Goal: Task Accomplishment & Management: Complete application form

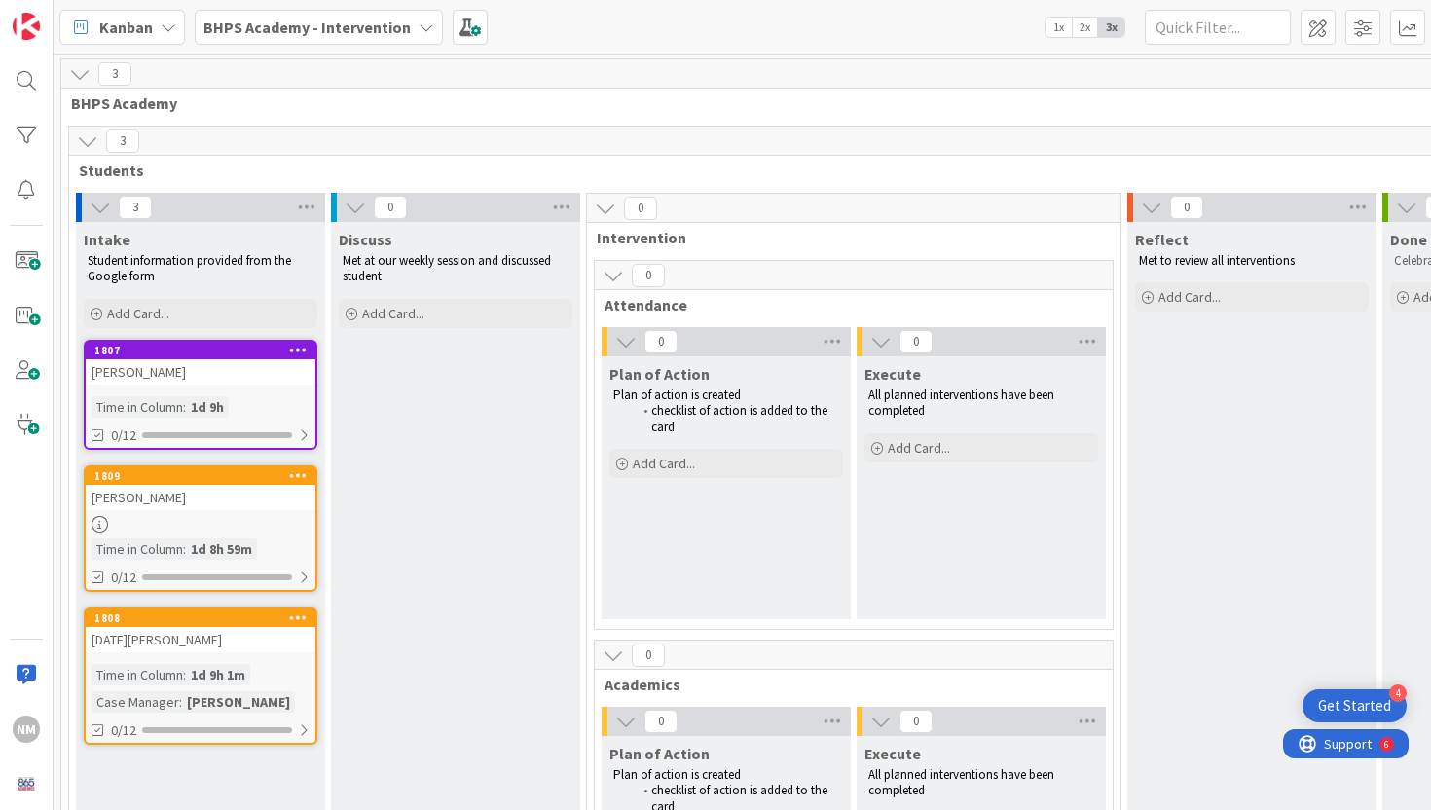
click at [299, 350] on icon at bounding box center [298, 350] width 19 height 14
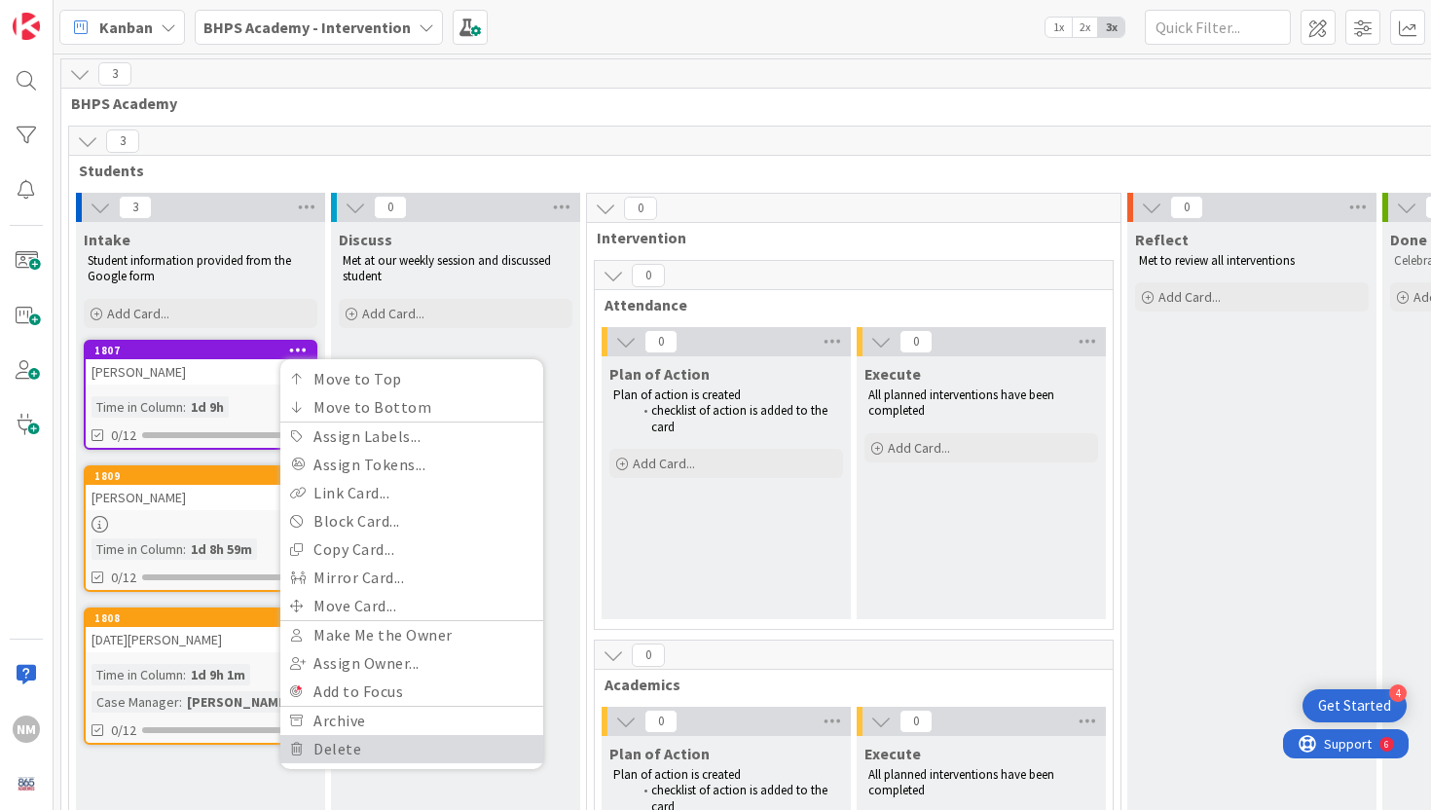
click at [338, 744] on link "Delete" at bounding box center [411, 749] width 263 height 28
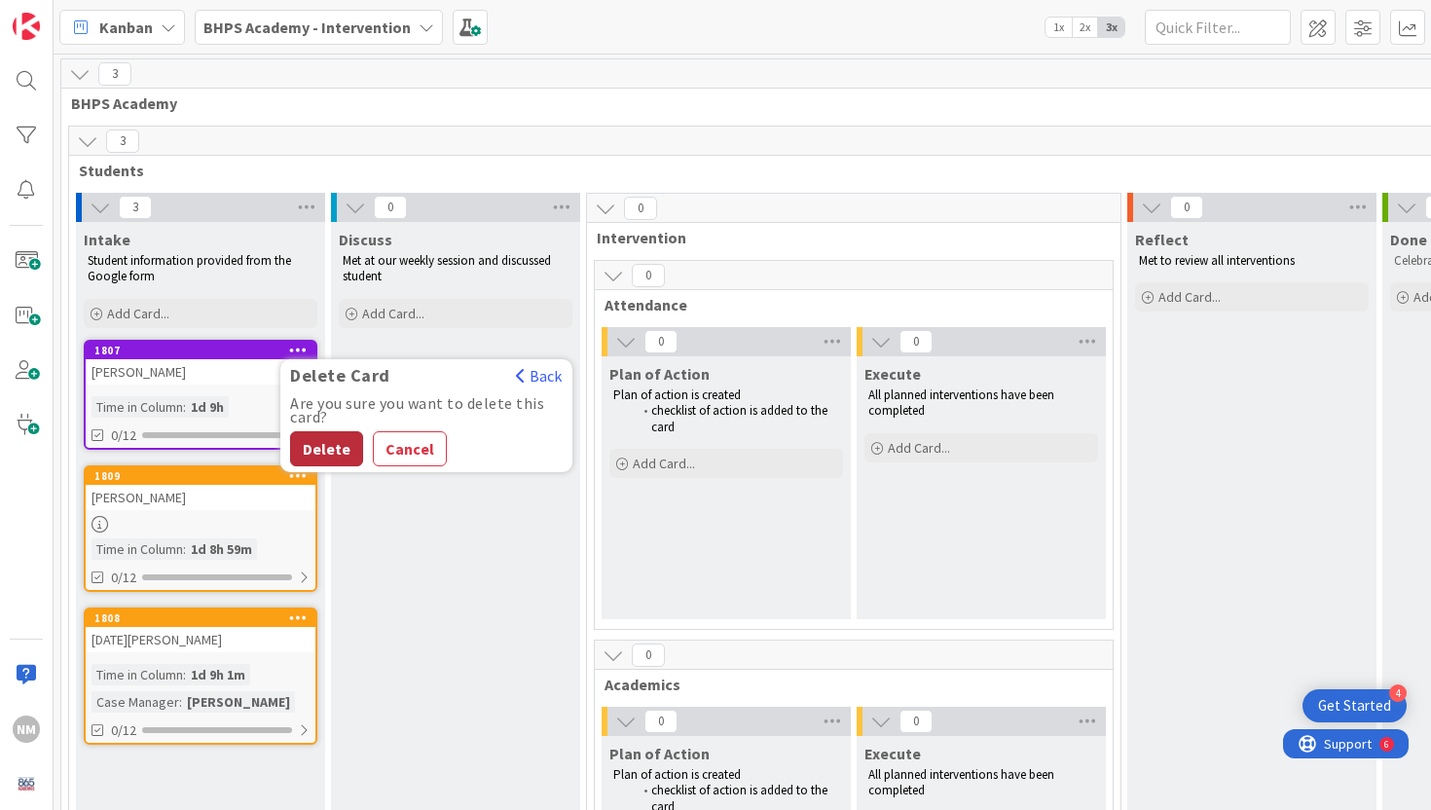
click at [333, 447] on button "Delete" at bounding box center [326, 448] width 73 height 35
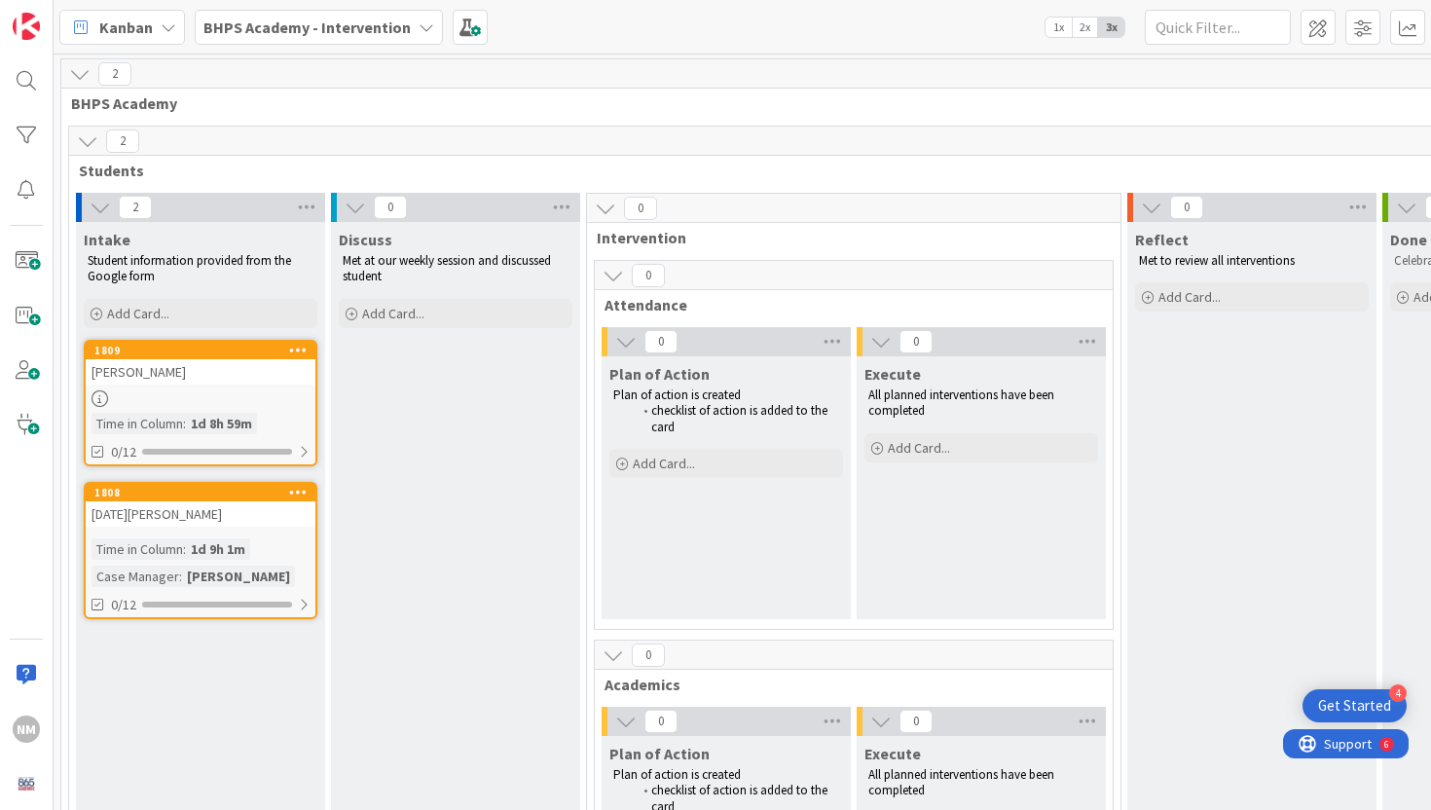
click at [188, 738] on div "Intake Student information provided from the Google form Add Card... 1809 [PERS…" at bounding box center [200, 811] width 249 height 1178
click at [19, 253] on span at bounding box center [26, 260] width 39 height 39
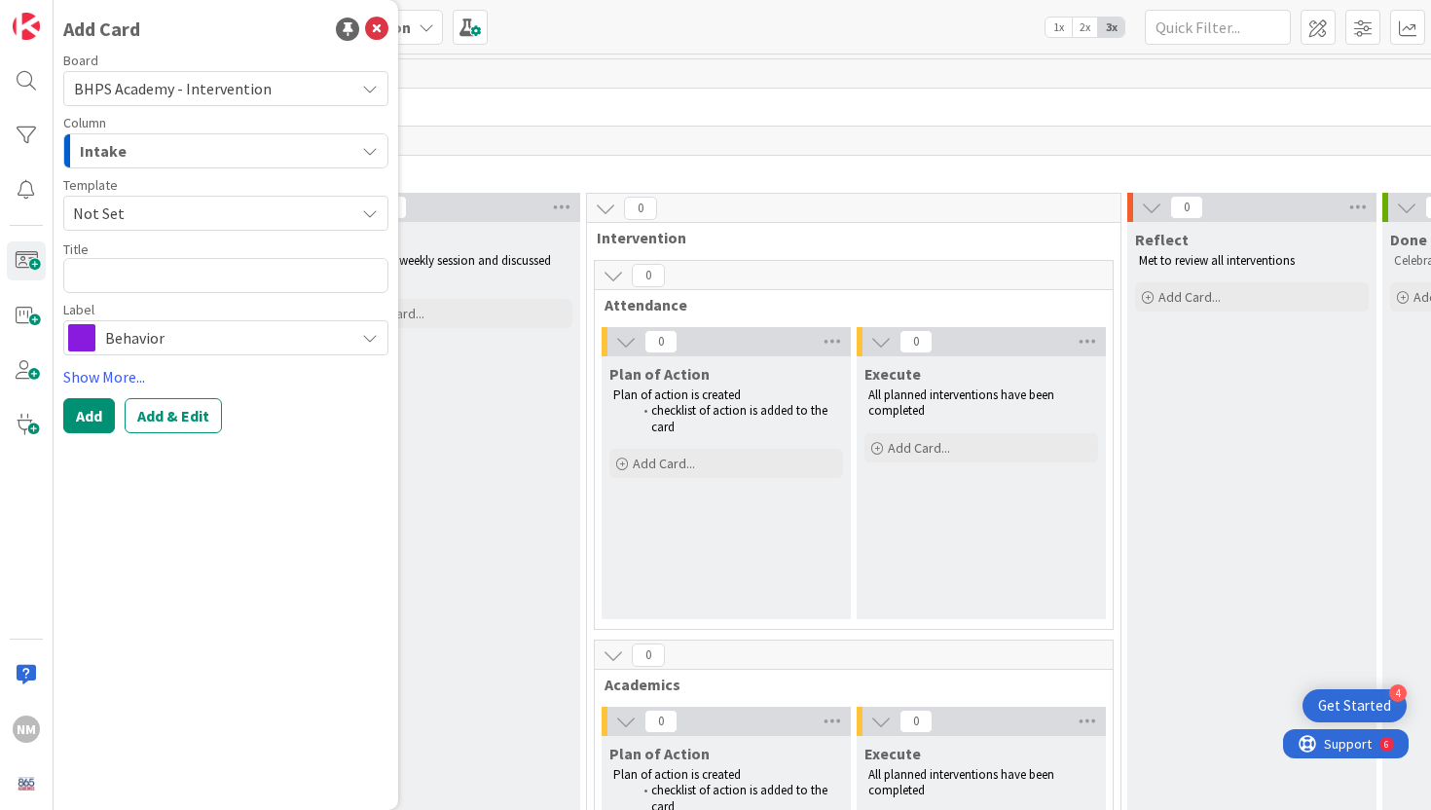
click at [157, 268] on textarea at bounding box center [225, 275] width 325 height 35
type textarea "x"
type textarea "J"
type textarea "x"
type textarea "[PERSON_NAME]"
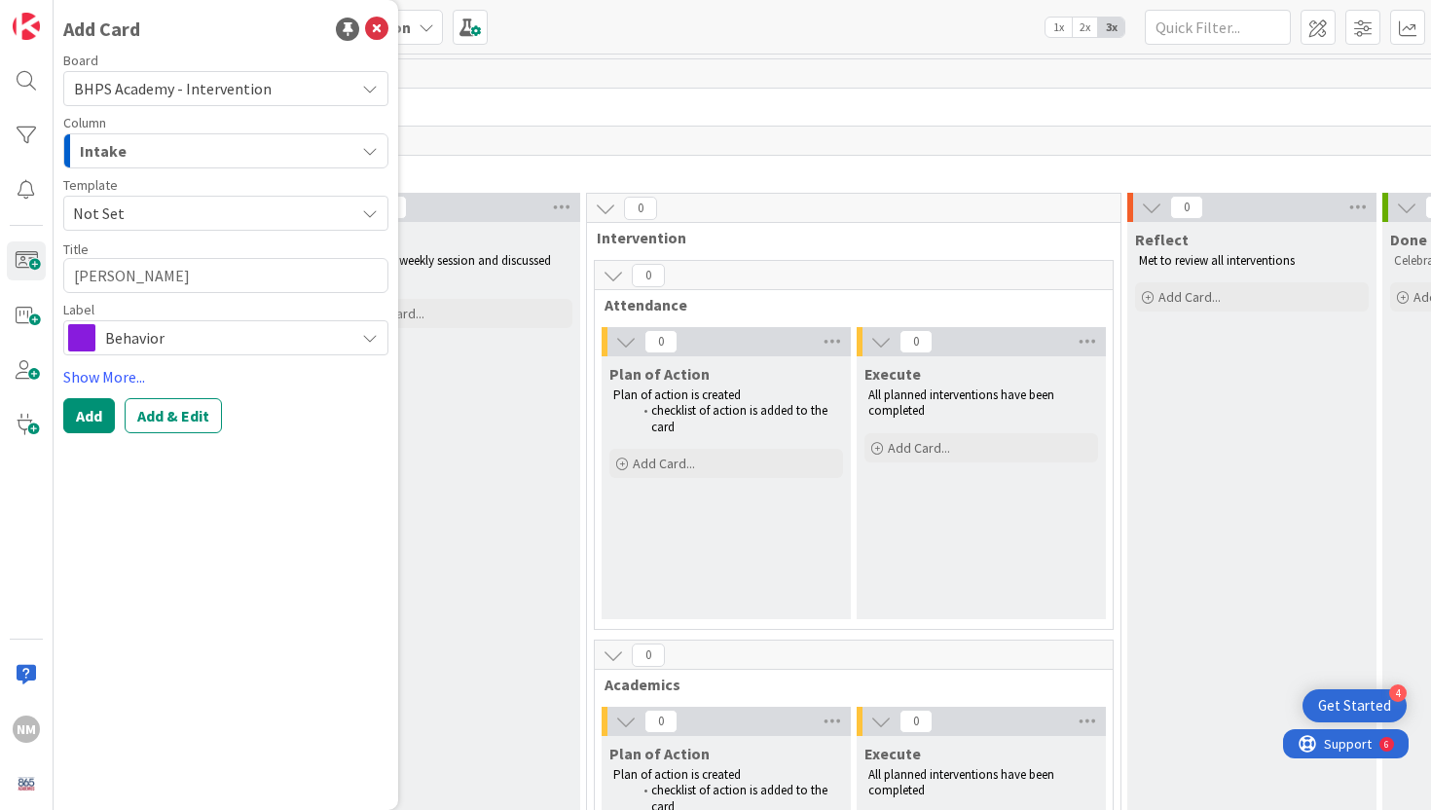
type textarea "x"
type textarea "[PERSON_NAME]"
type textarea "x"
type textarea "[PERSON_NAME]"
type textarea "x"
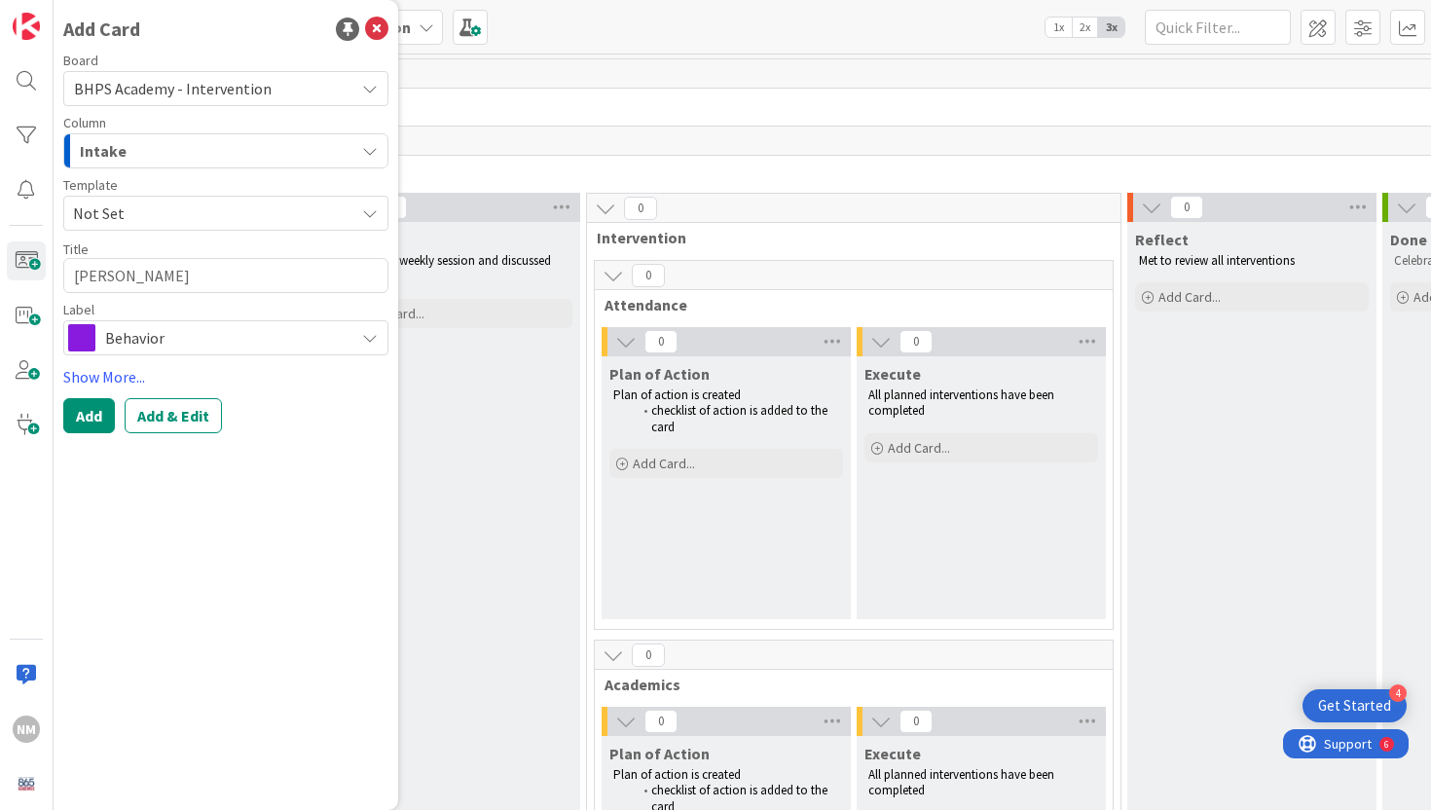
type textarea "J"
type textarea "x"
type textarea "[PERSON_NAME]"
type textarea "x"
type textarea "[PERSON_NAME]"
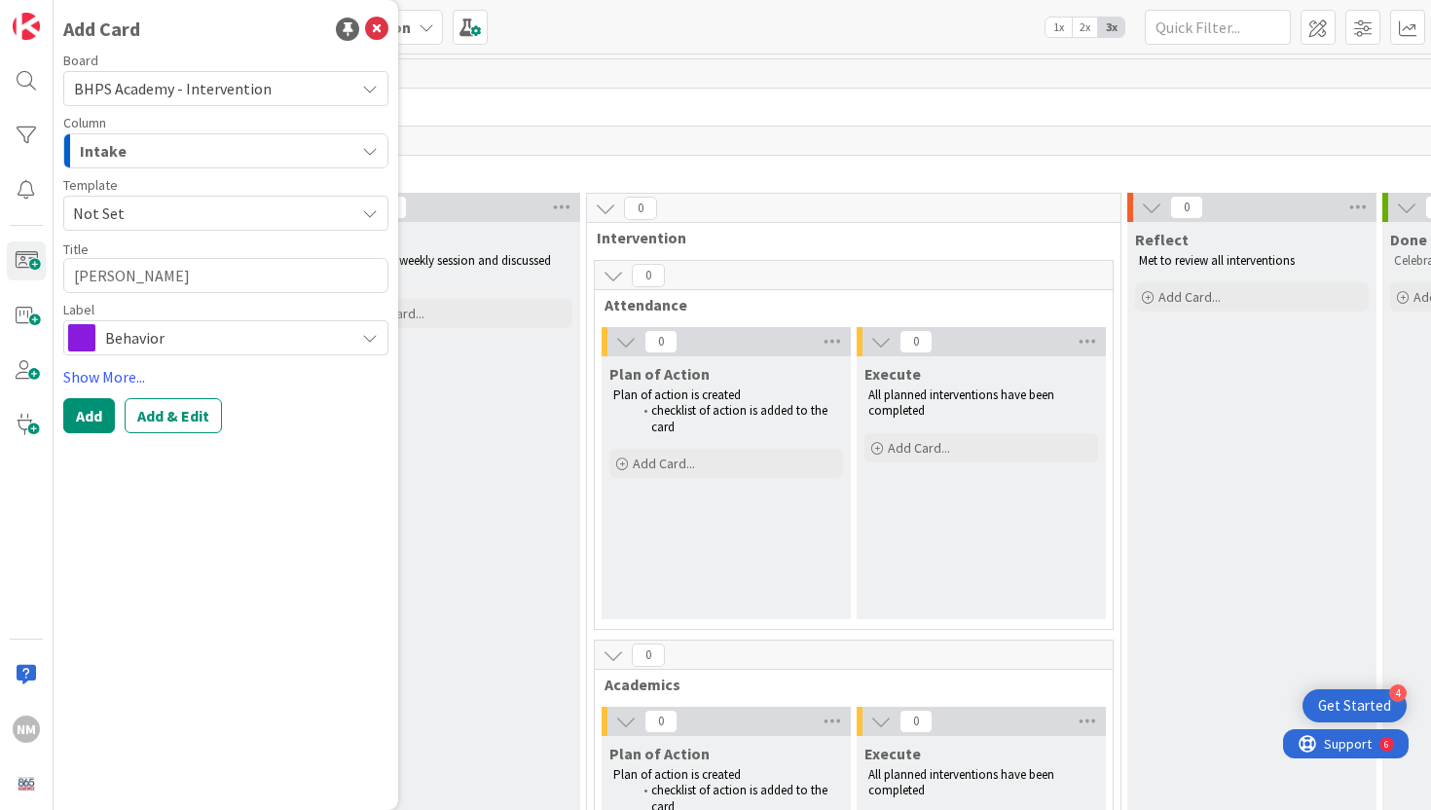
type textarea "x"
type textarea "Jayso"
type textarea "x"
type textarea "[PERSON_NAME]"
type textarea "x"
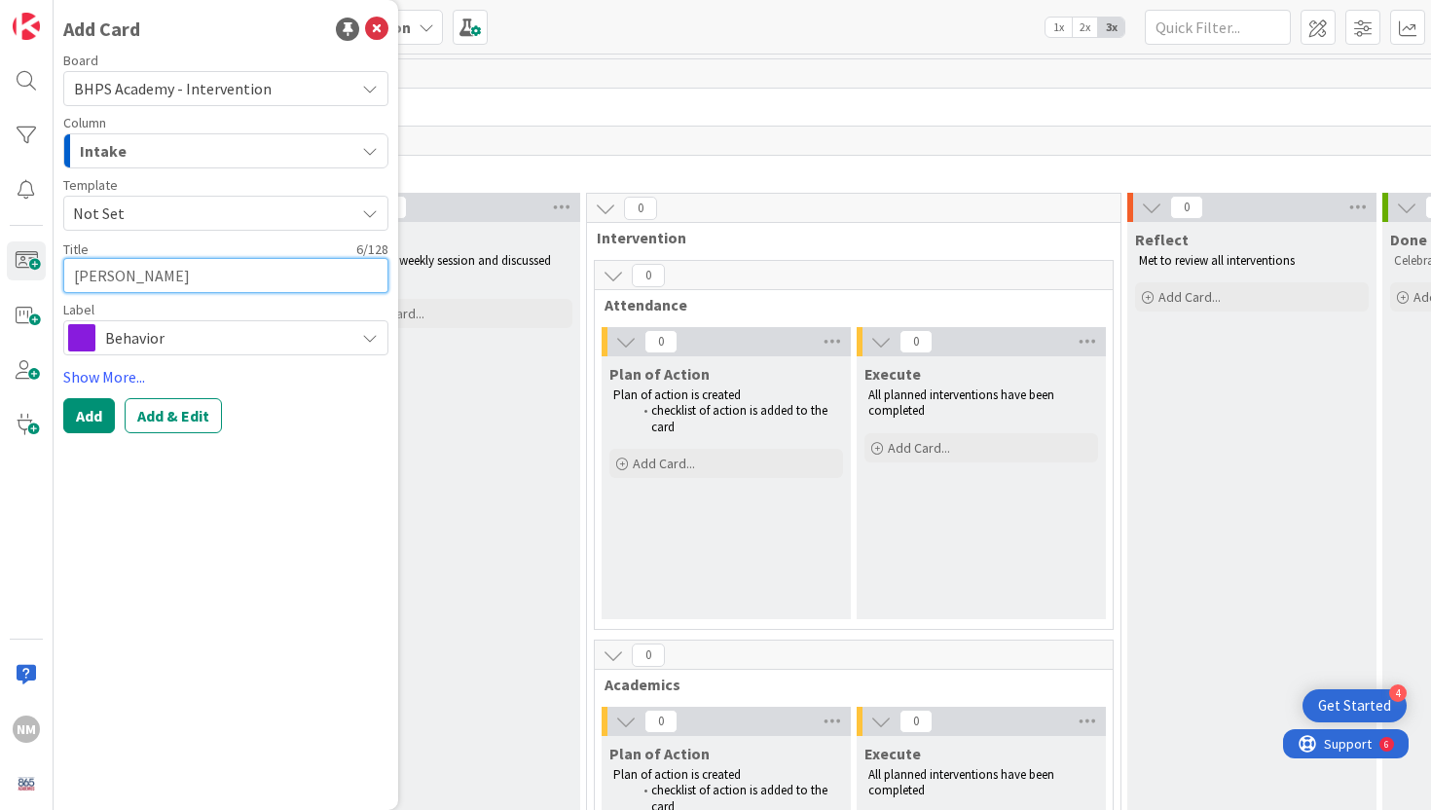
type textarea "[PERSON_NAME]"
type textarea "x"
type textarea "[PERSON_NAME]"
type textarea "x"
type textarea "[PERSON_NAME]"
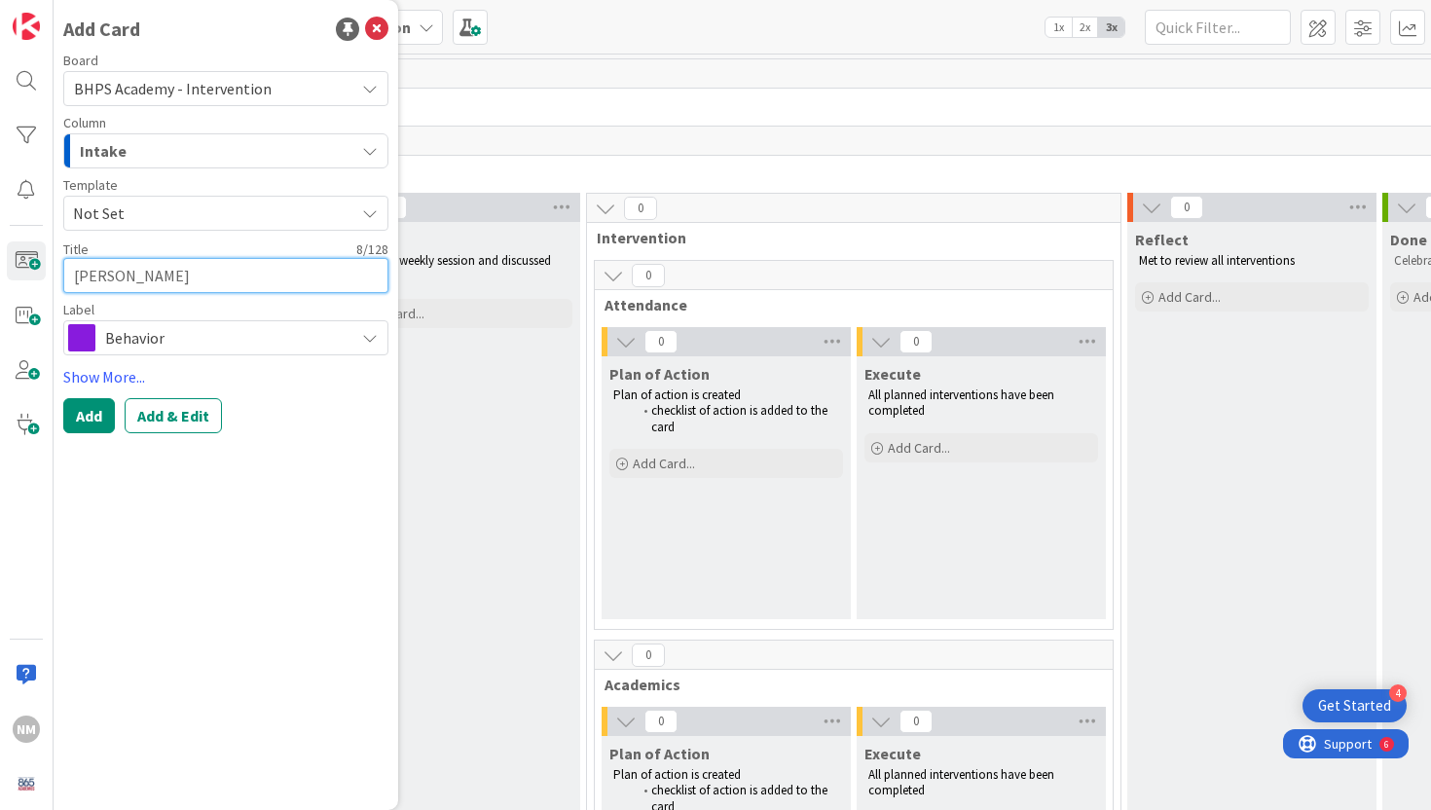
type textarea "x"
type textarea "[PERSON_NAME]"
type textarea "x"
type textarea "[PERSON_NAME]"
type textarea "x"
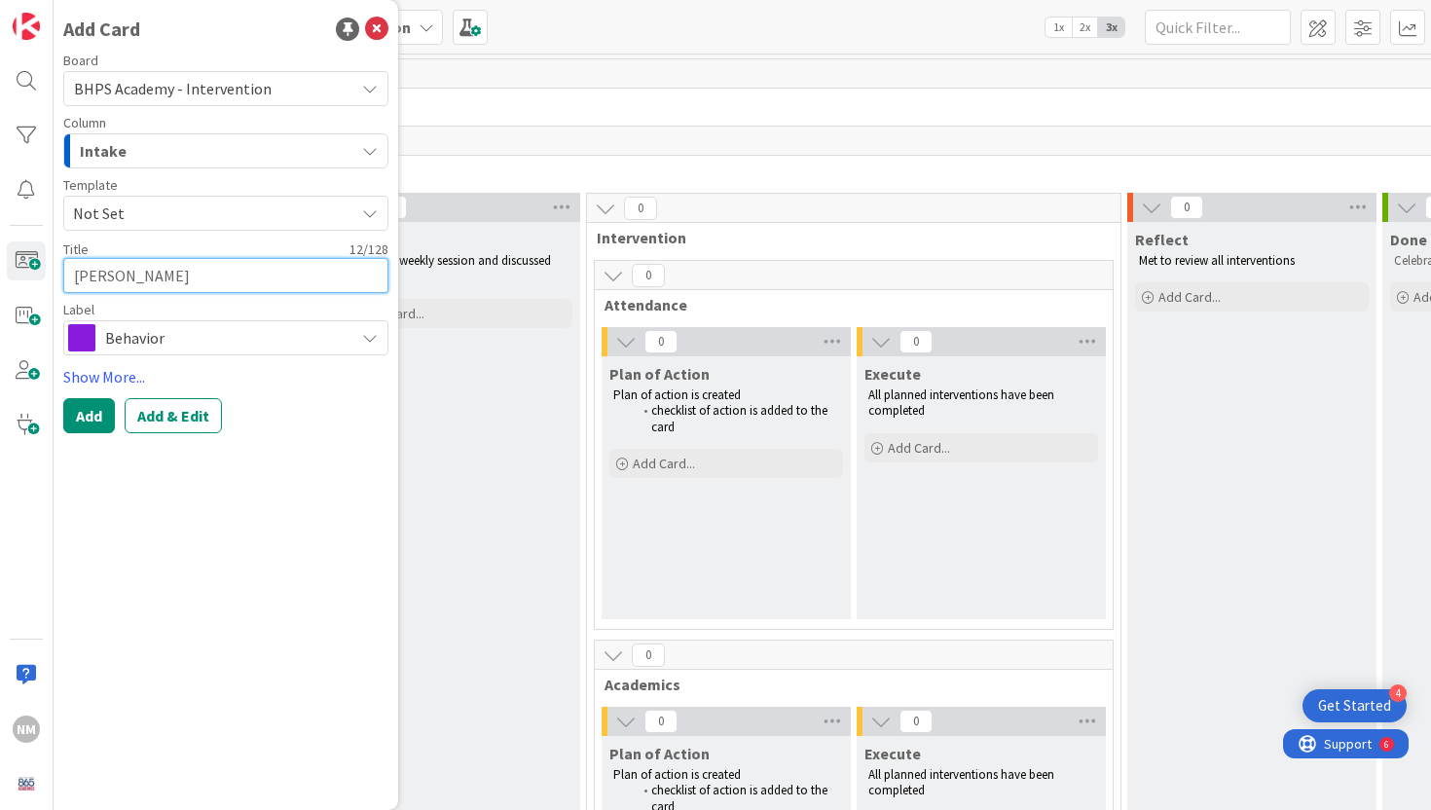
type textarea "[PERSON_NAME]"
type textarea "x"
type textarea "[PERSON_NAME]"
type textarea "x"
type textarea "[PERSON_NAME]"
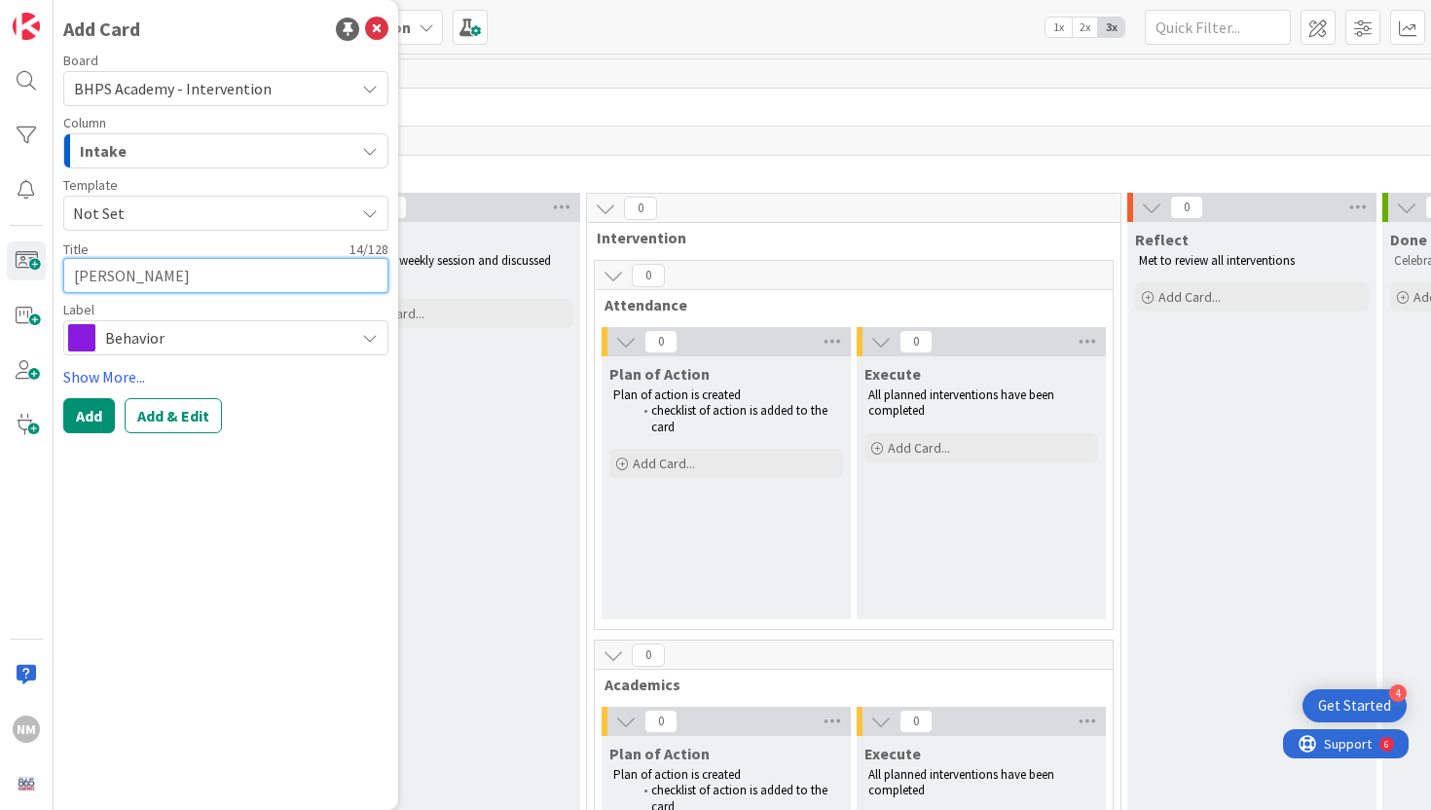
type textarea "x"
type textarea "[PERSON_NAME]"
type textarea "x"
type textarea "[PERSON_NAME]"
click at [178, 331] on span "Behavior" at bounding box center [225, 337] width 240 height 27
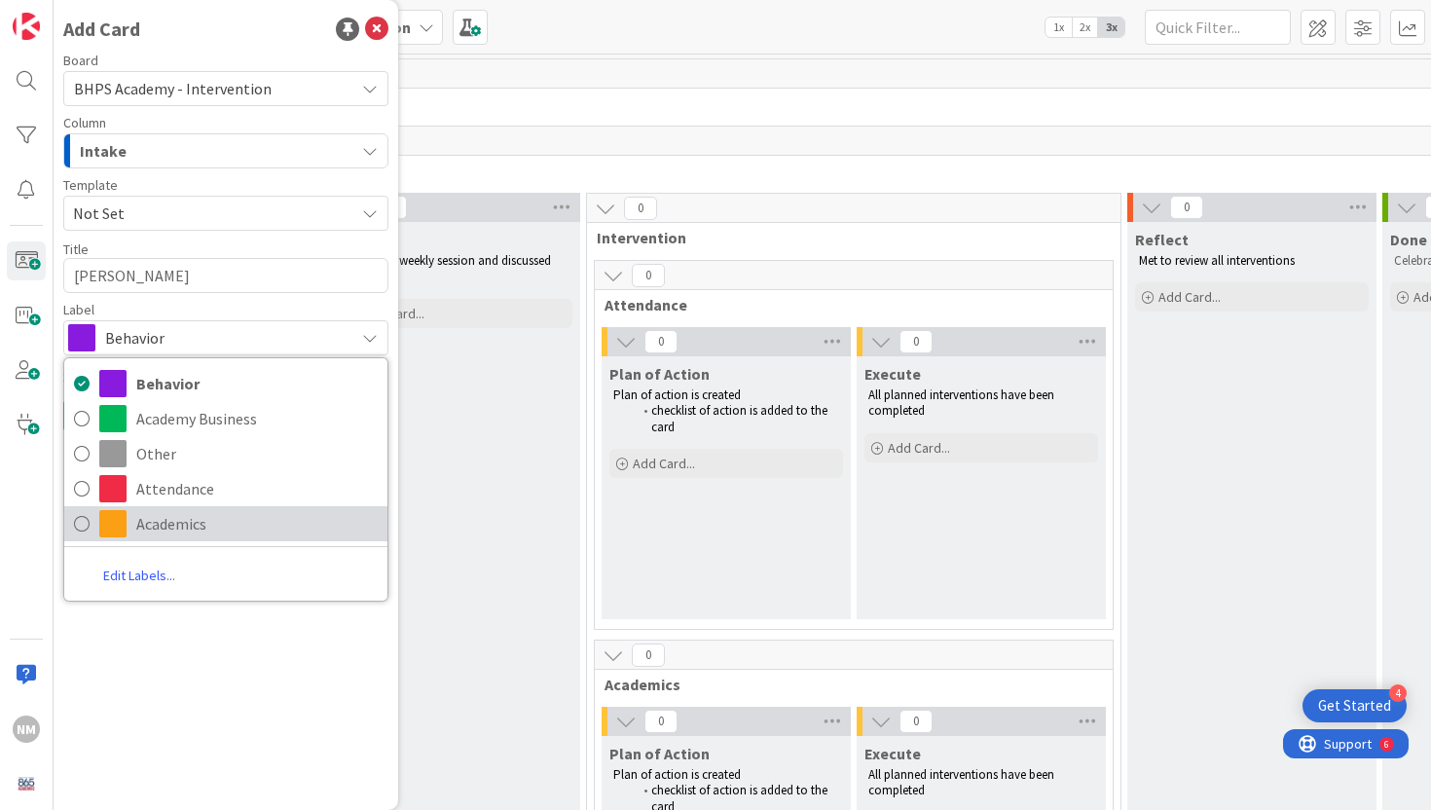
click at [179, 519] on span "Academics" at bounding box center [256, 523] width 241 height 29
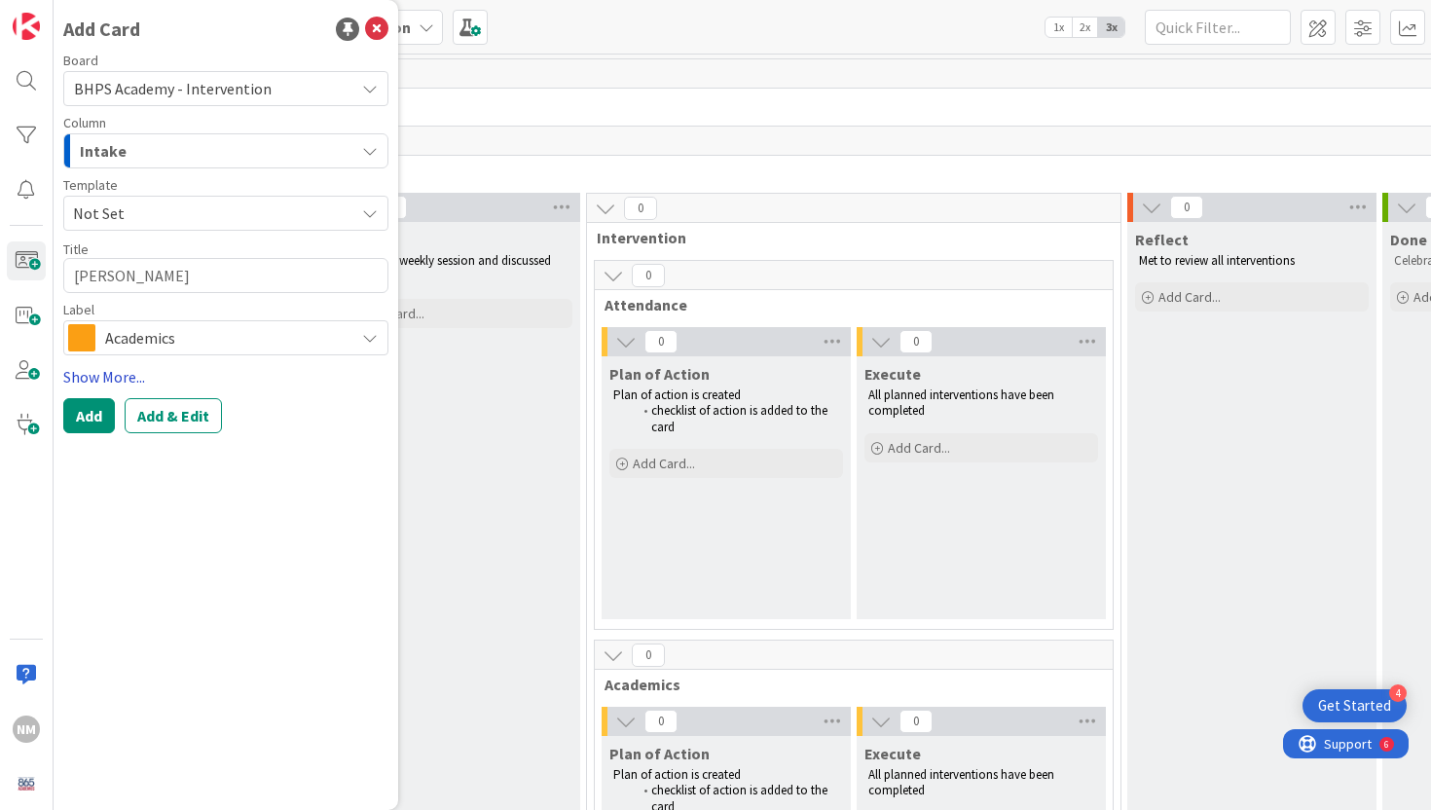
click at [128, 377] on link "Show More..." at bounding box center [225, 376] width 325 height 23
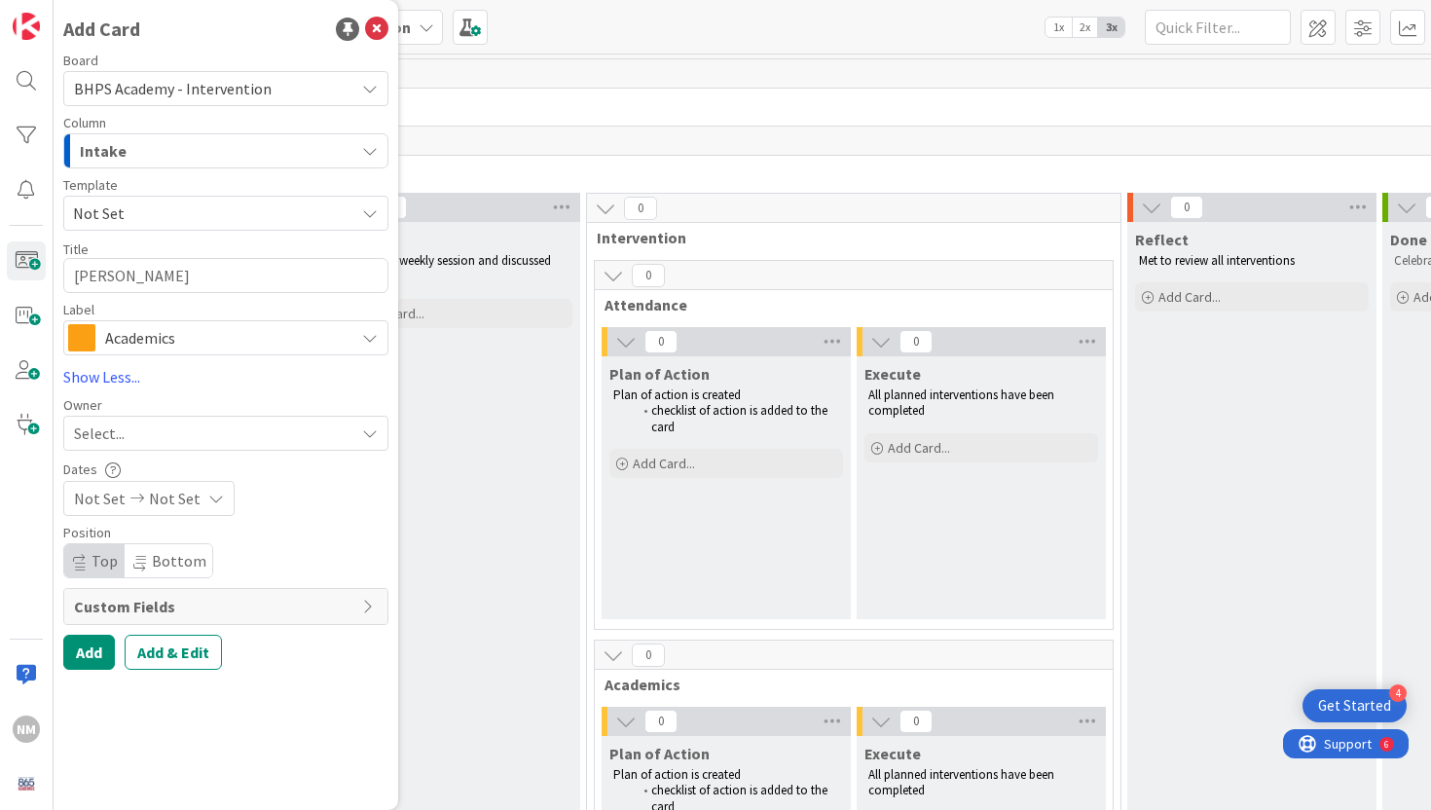
click at [263, 416] on div "Select..." at bounding box center [225, 433] width 325 height 35
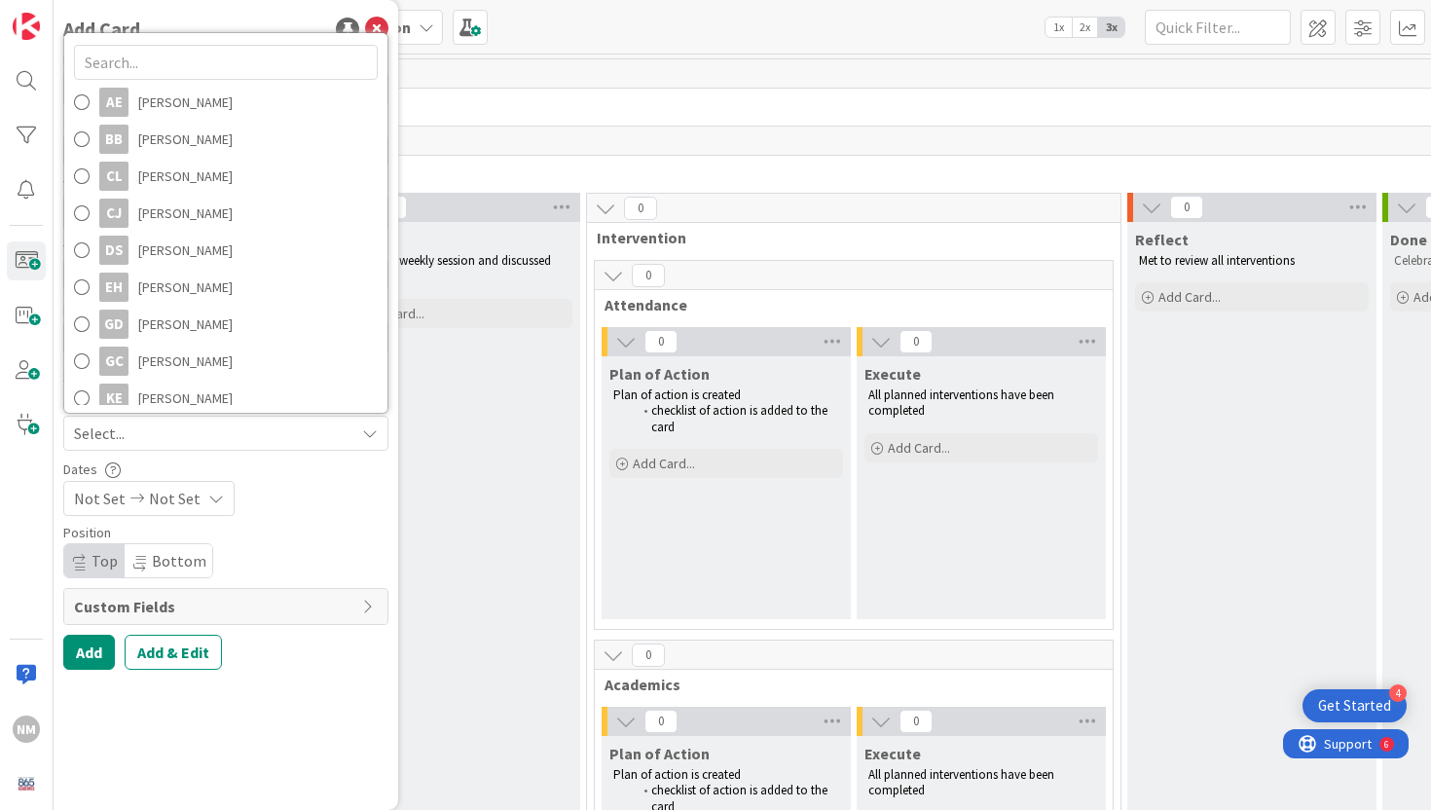
click at [310, 525] on div "Board BHPS Academy - Intervention Column Intake Template Not Set Title 16 / 128…" at bounding box center [225, 362] width 325 height 616
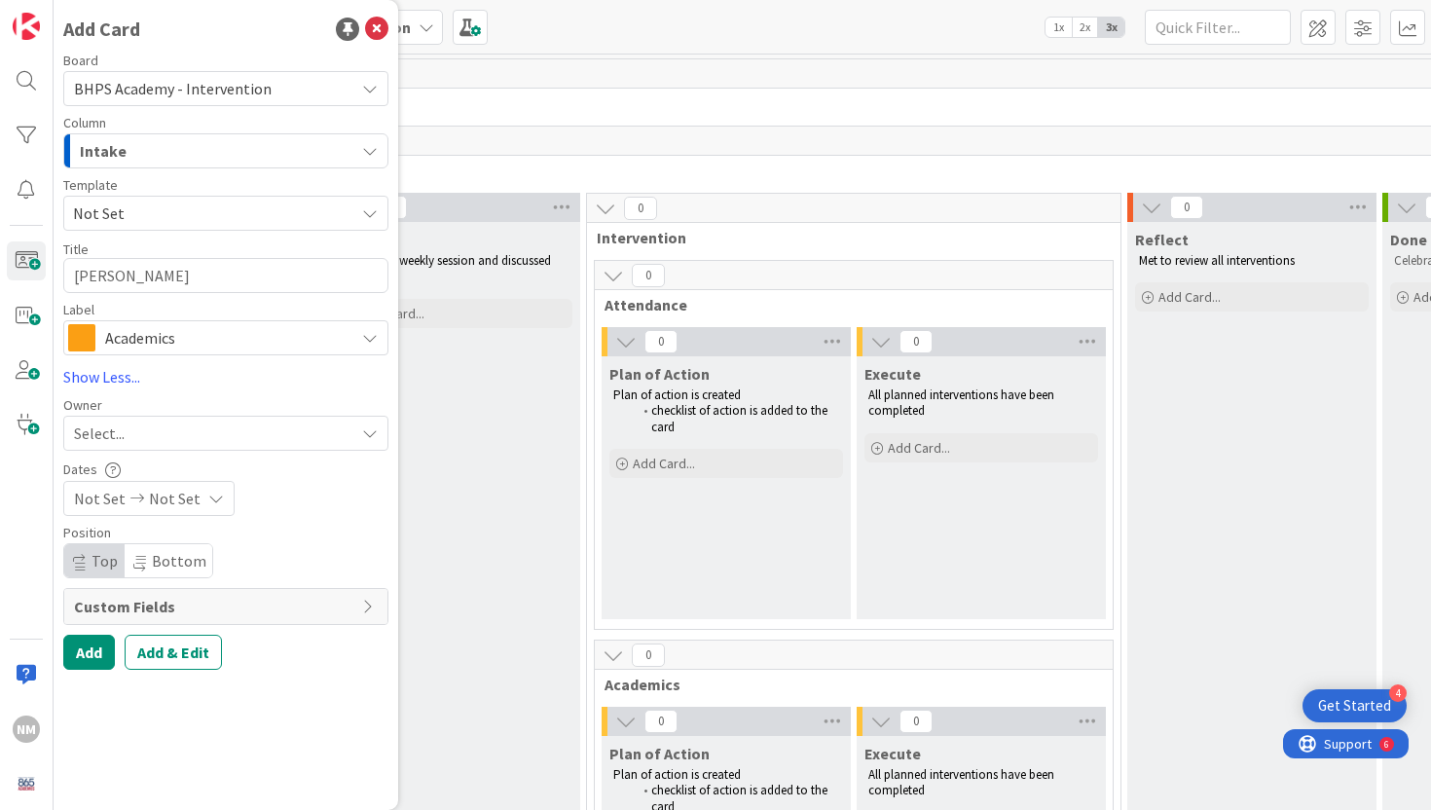
click at [198, 501] on div "Not Set Not Set" at bounding box center [148, 498] width 171 height 35
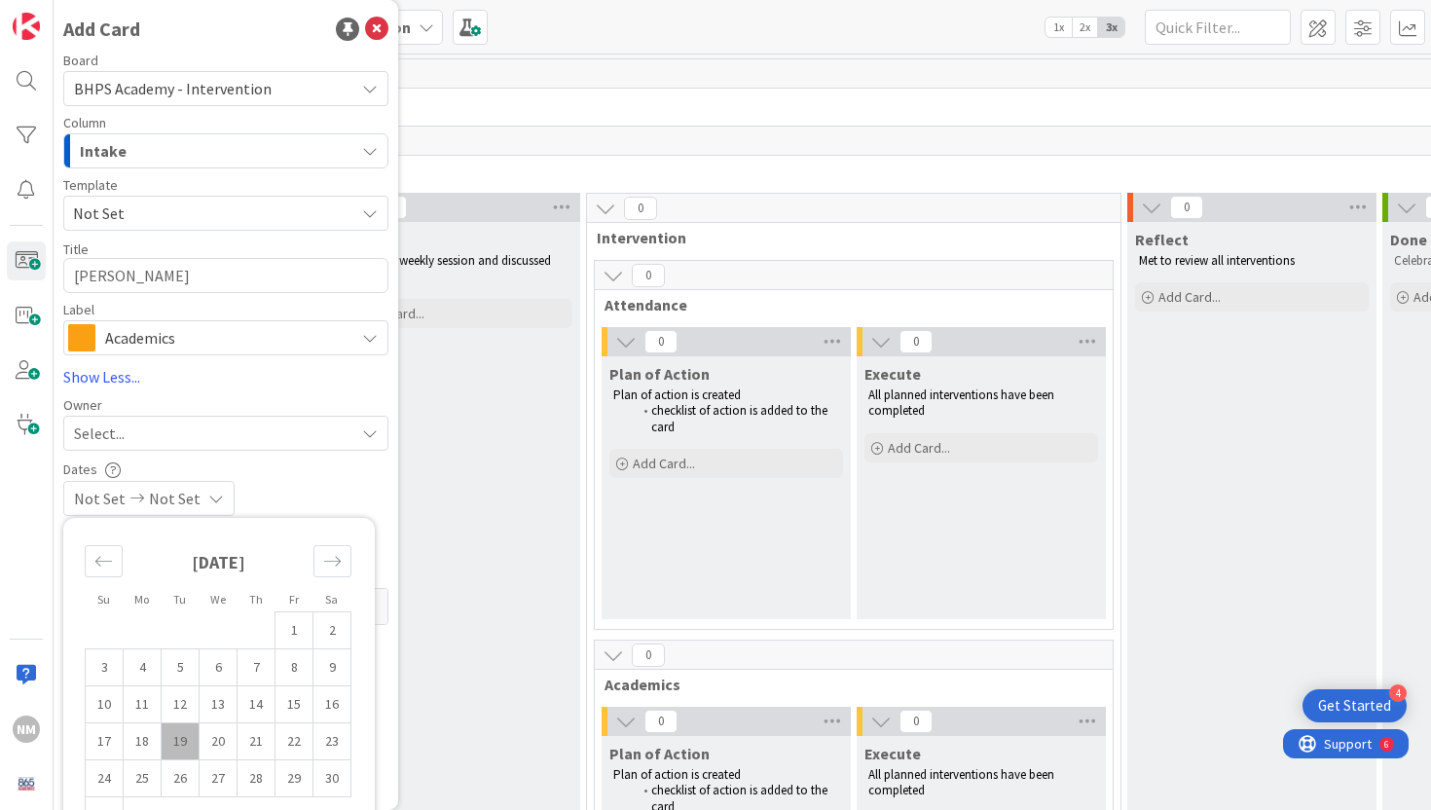
click at [275, 487] on div "Not Set Not Set" at bounding box center [225, 498] width 325 height 35
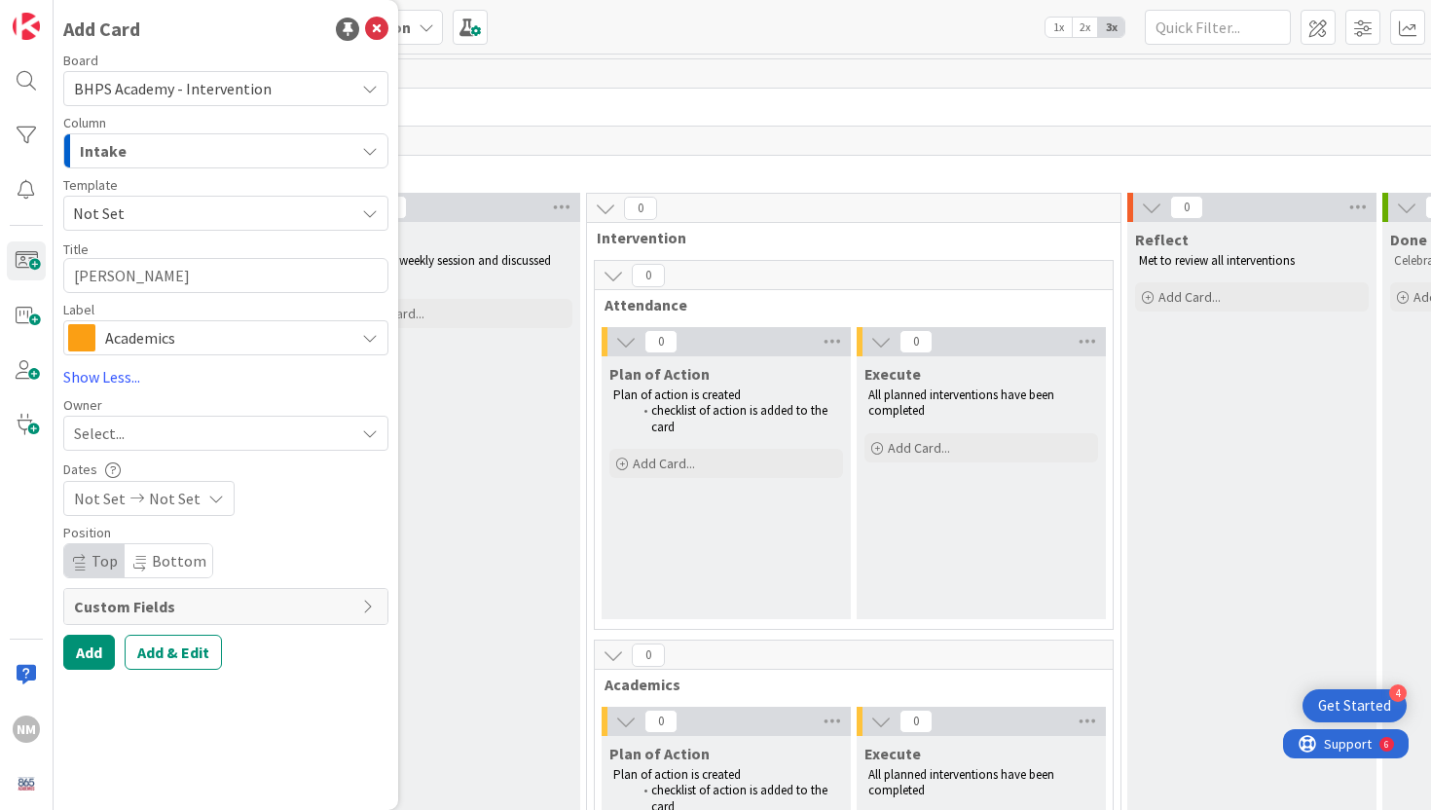
click at [237, 611] on span "Custom Fields" at bounding box center [213, 606] width 278 height 23
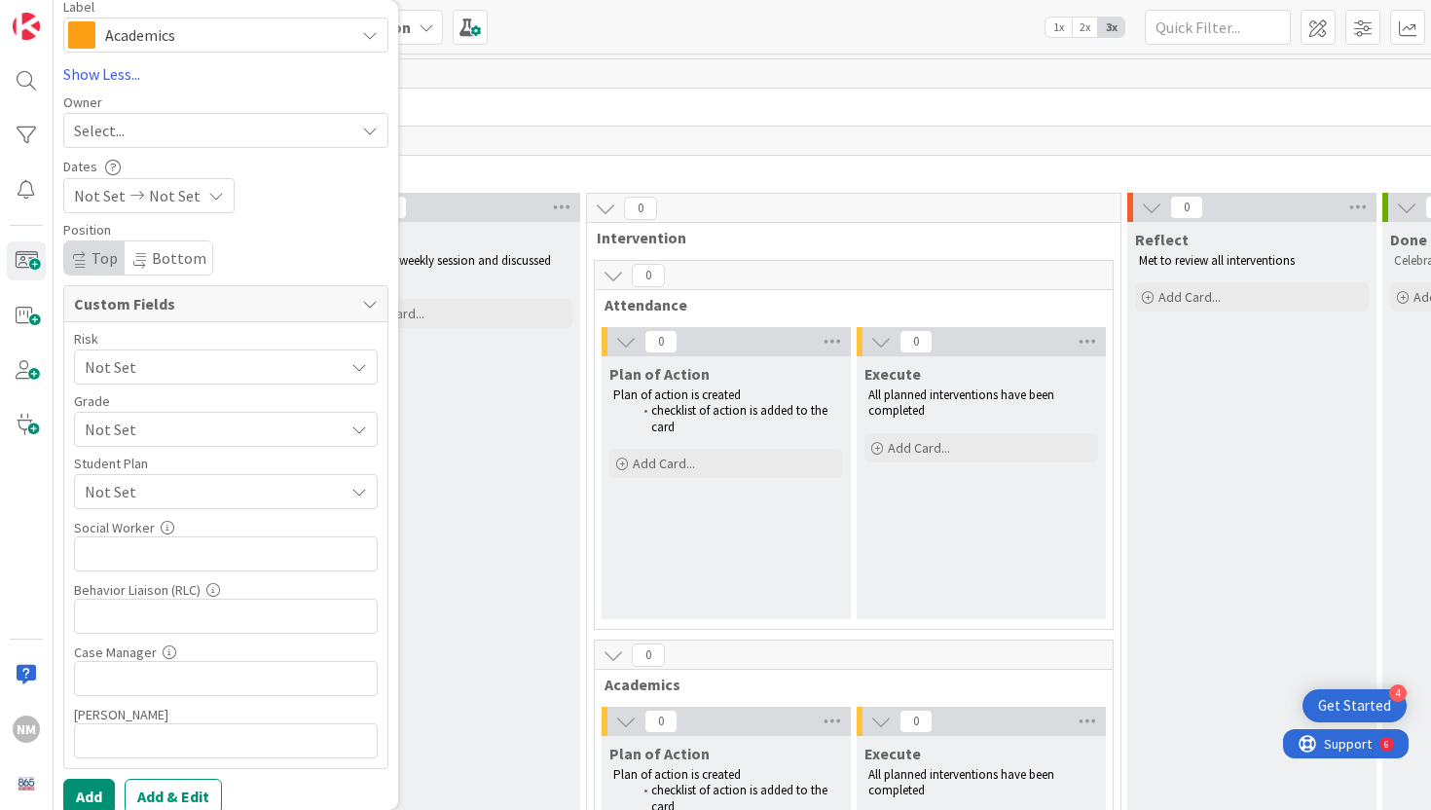
scroll to position [321, 0]
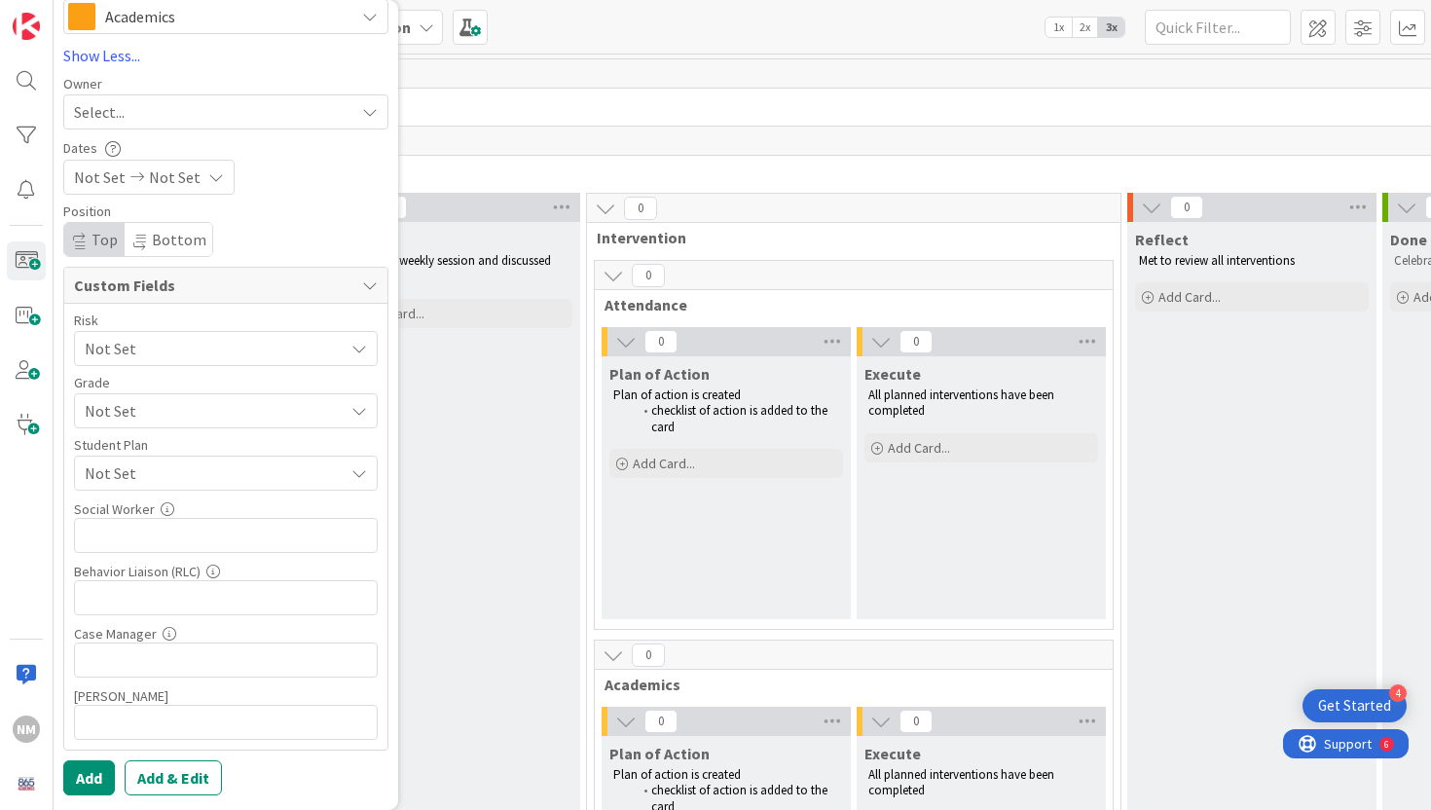
click at [345, 366] on div "Not Set" at bounding box center [226, 348] width 304 height 35
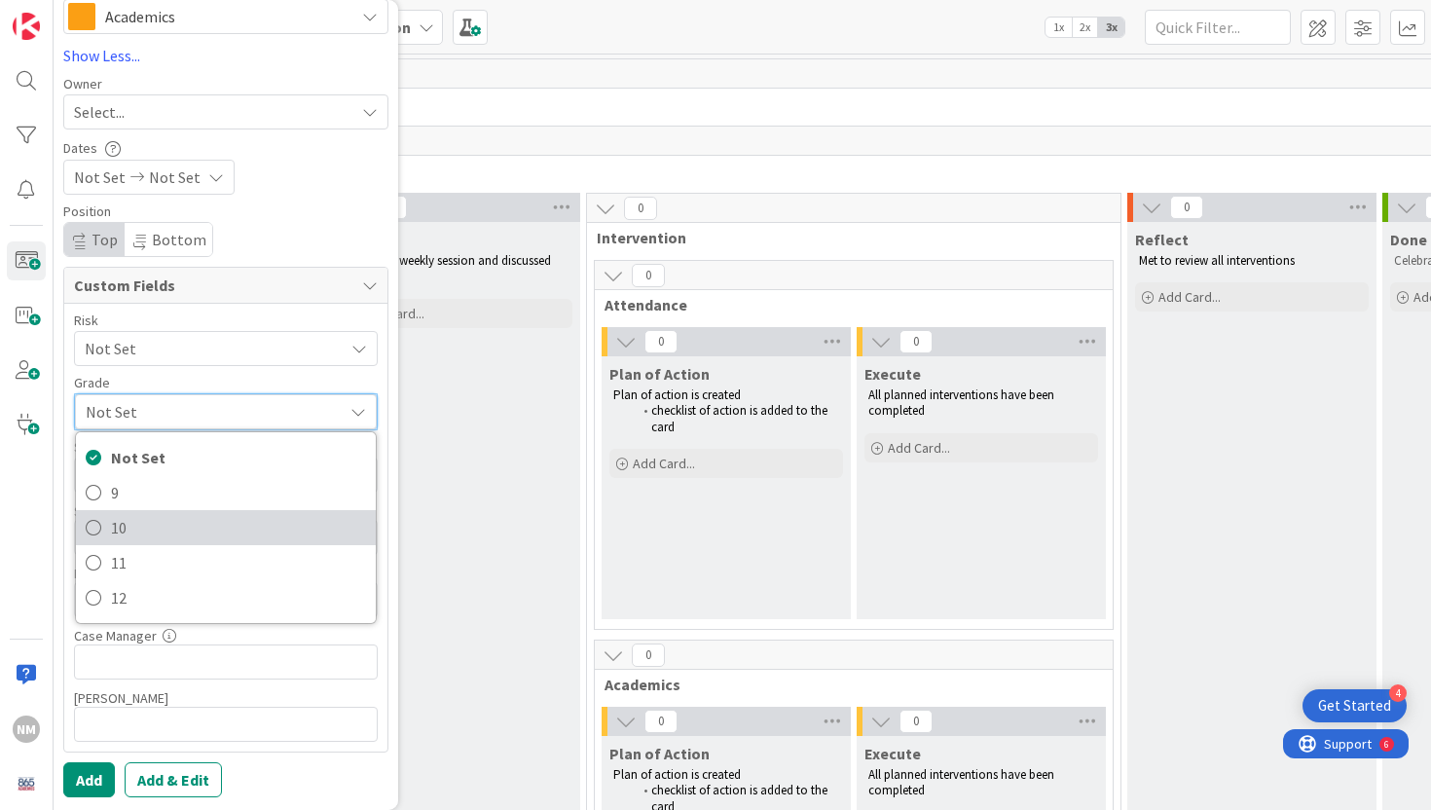
click at [188, 528] on span "10" at bounding box center [238, 527] width 255 height 29
type textarea "x"
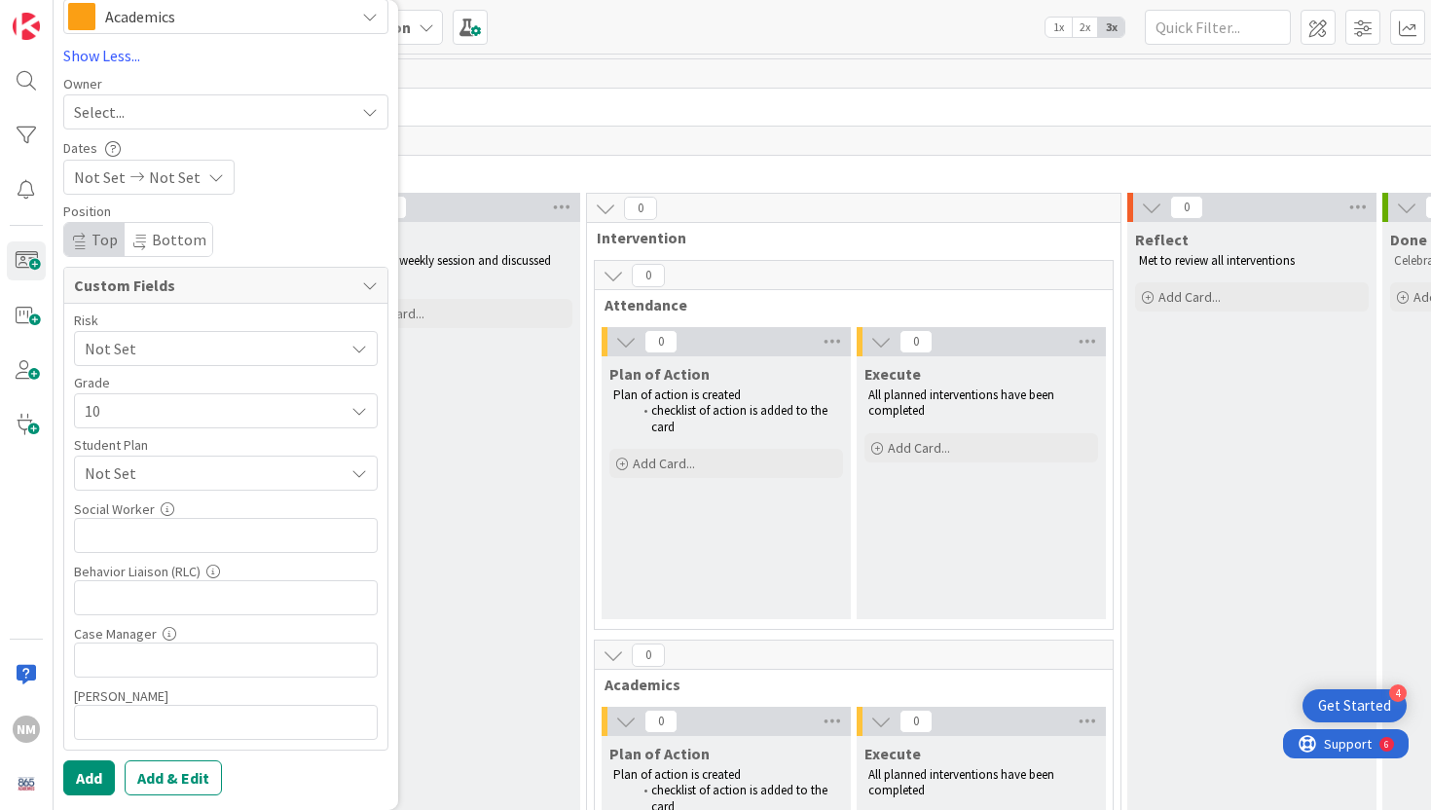
click at [257, 473] on span "Not Set" at bounding box center [214, 473] width 259 height 23
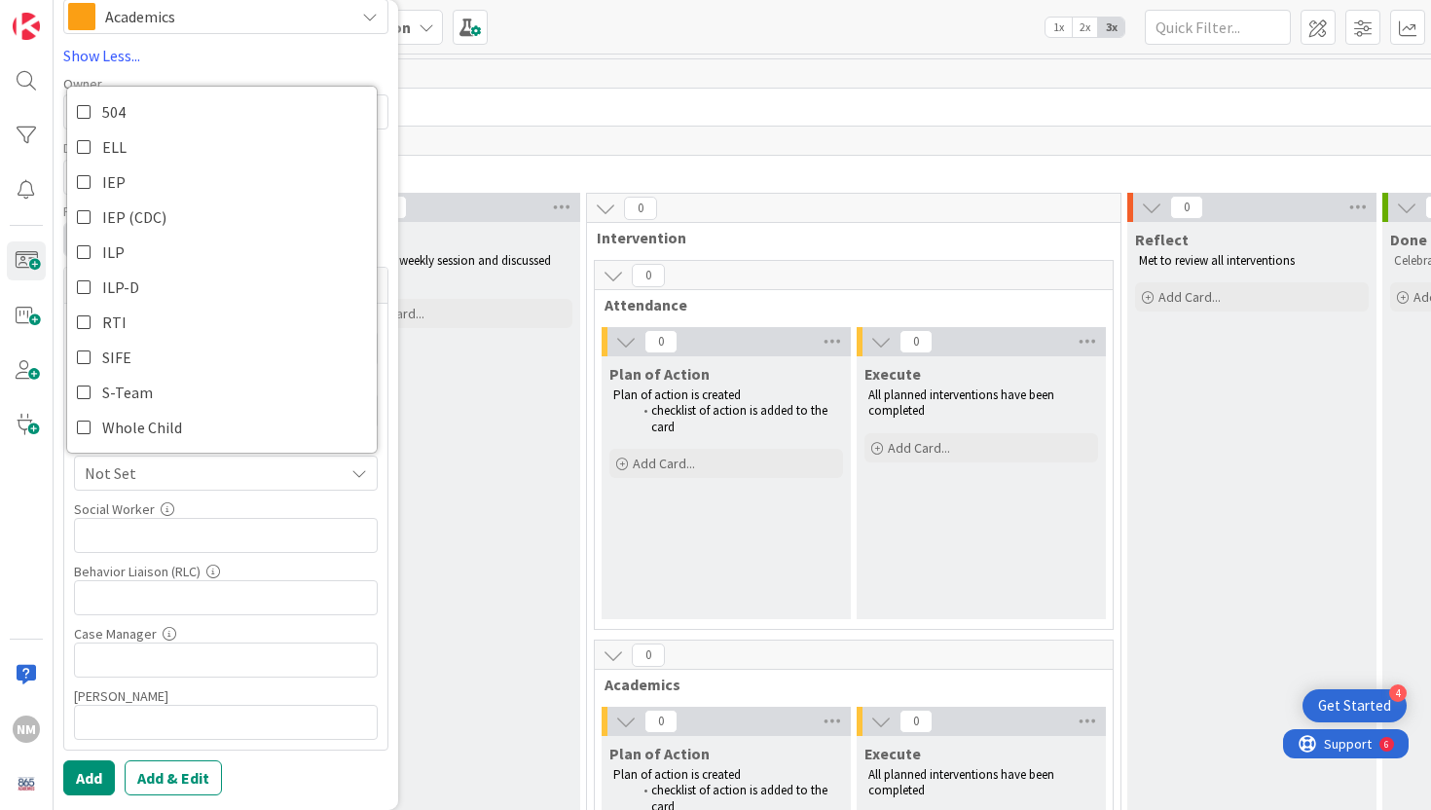
click at [371, 501] on div "Risk Not Set Grade 10 Not Set 9 10 11 12 Student Plan Not Set 504 ELL IEP IEP (…" at bounding box center [225, 527] width 323 height 446
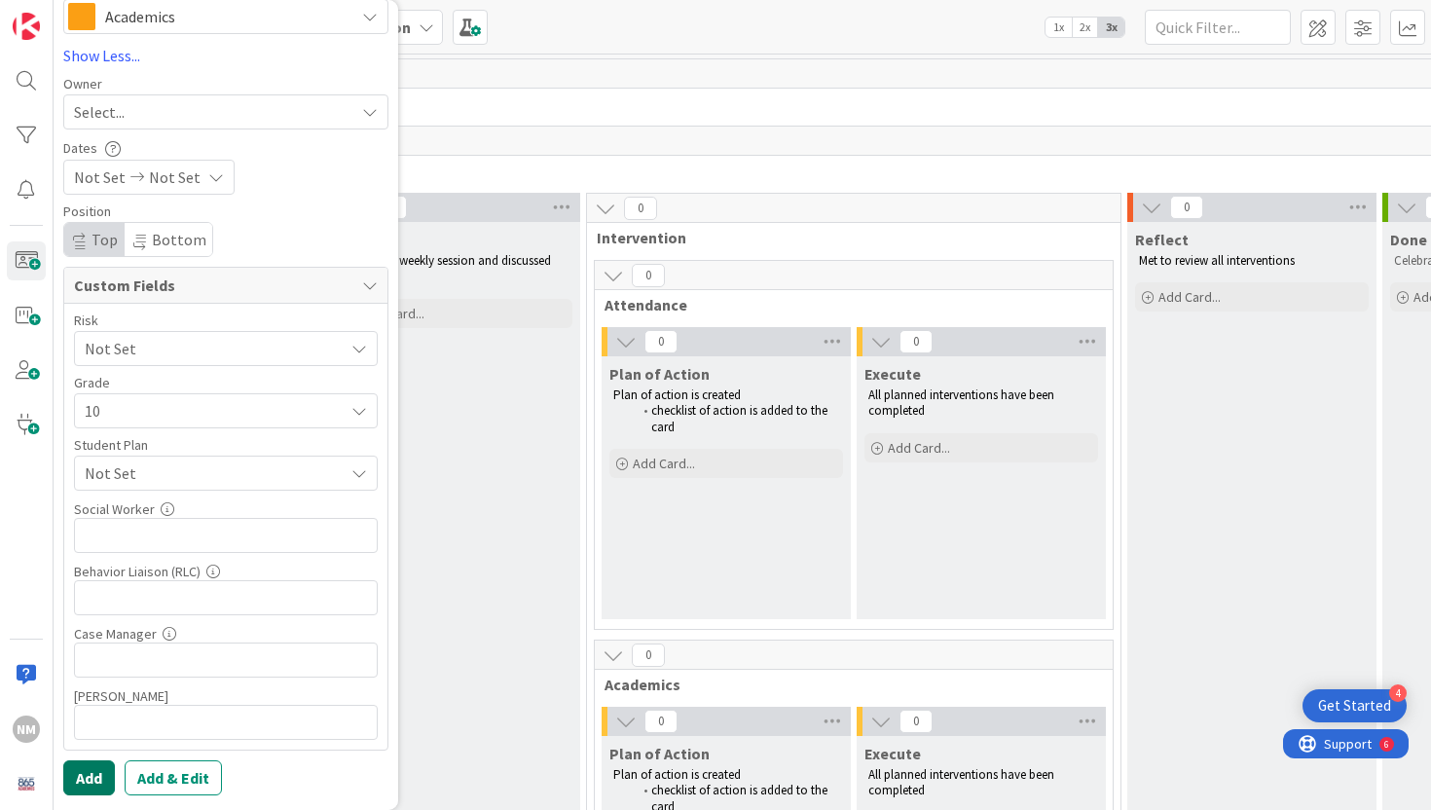
click at [94, 777] on button "Add" at bounding box center [89, 778] width 52 height 35
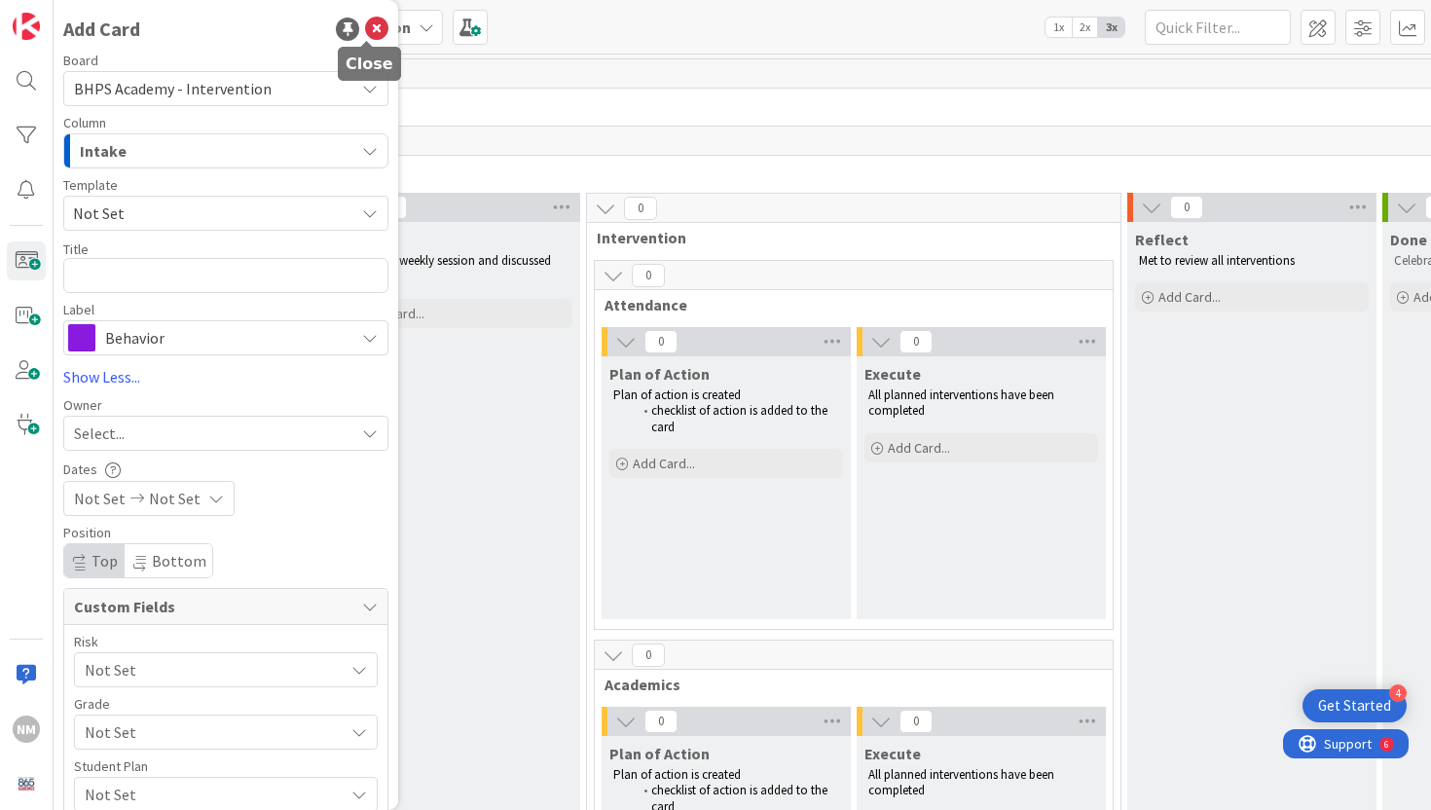
click at [375, 30] on icon at bounding box center [376, 29] width 23 height 23
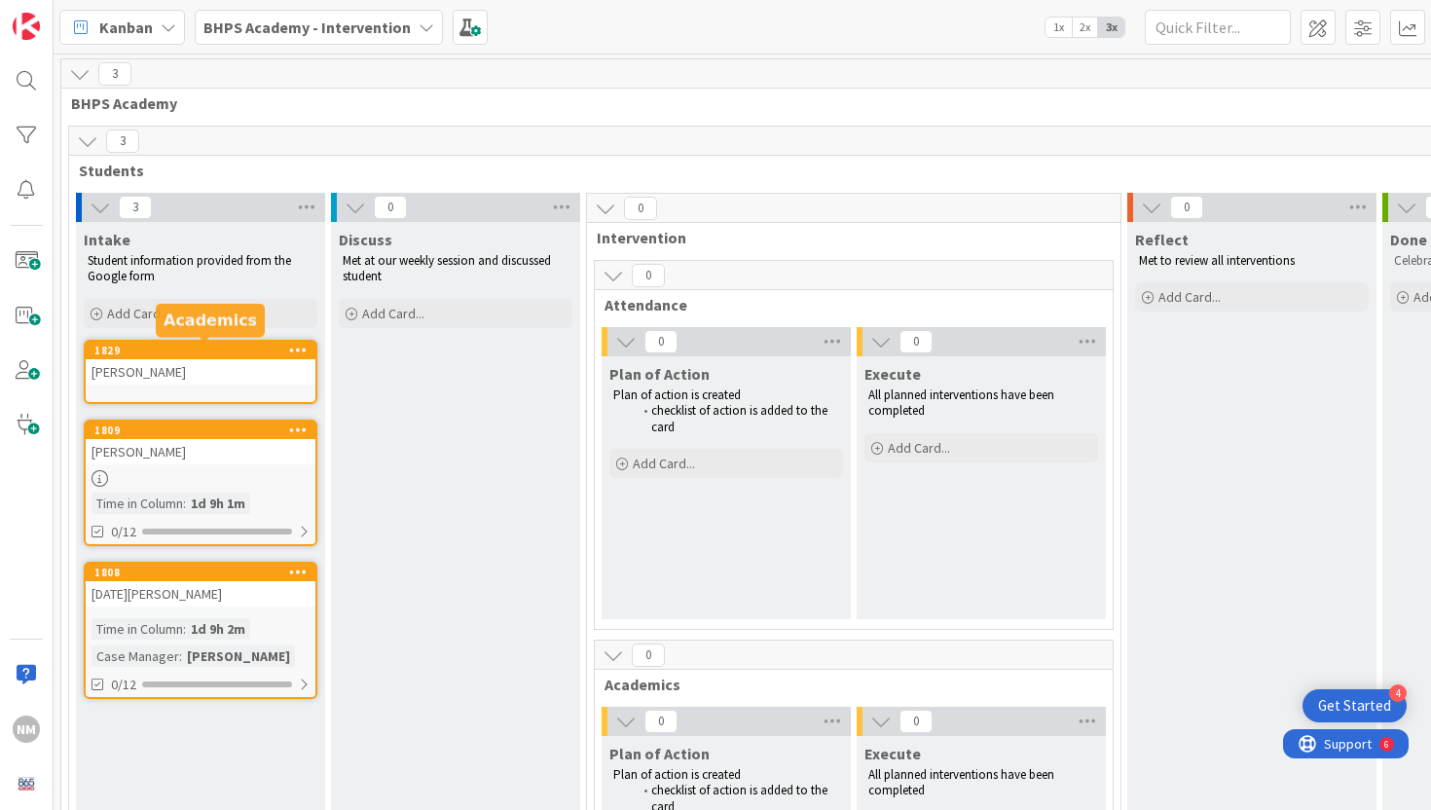
click at [202, 356] on div "1829" at bounding box center [201, 351] width 230 height 18
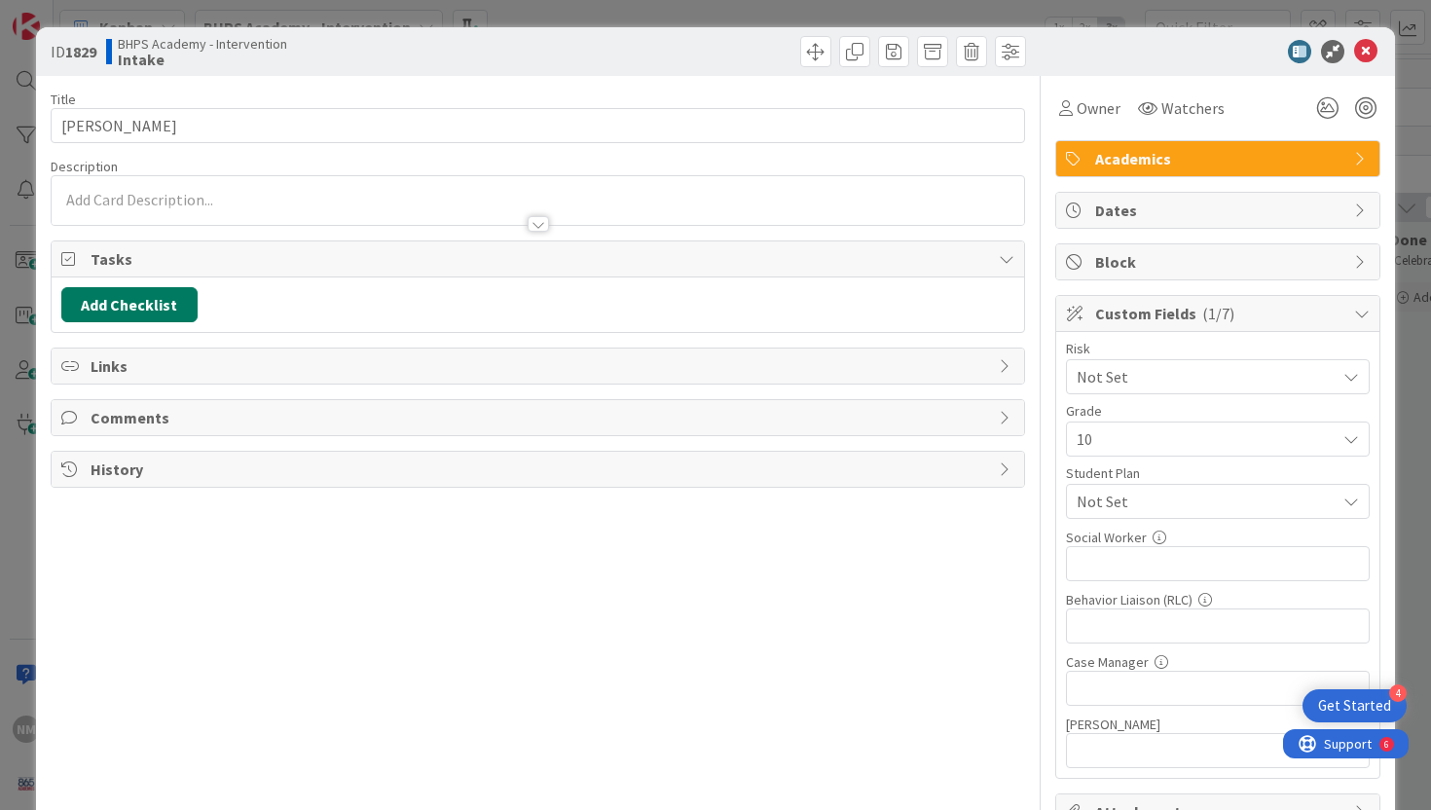
click at [97, 297] on button "Add Checklist" at bounding box center [129, 304] width 136 height 35
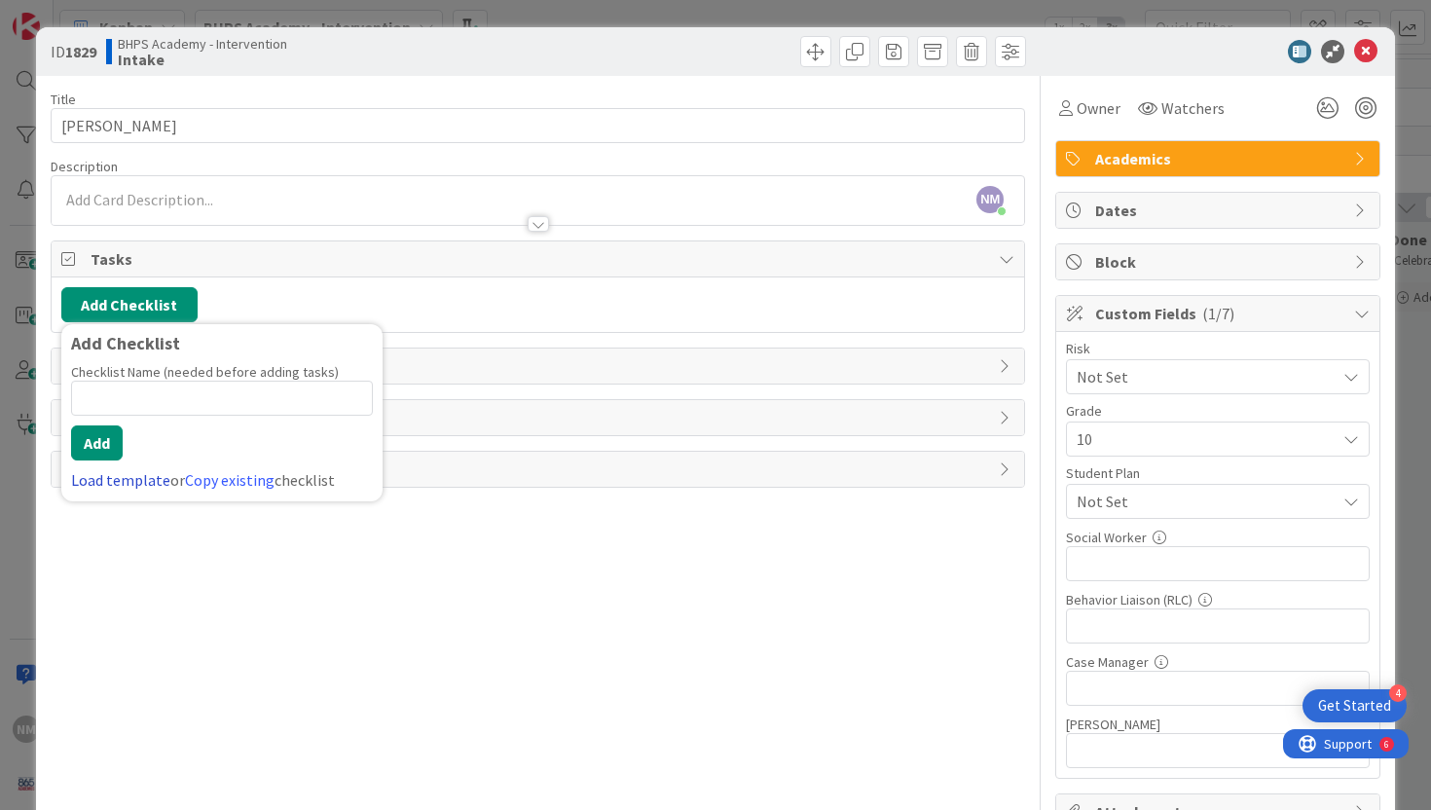
click at [129, 482] on link "Load template" at bounding box center [120, 479] width 99 height 19
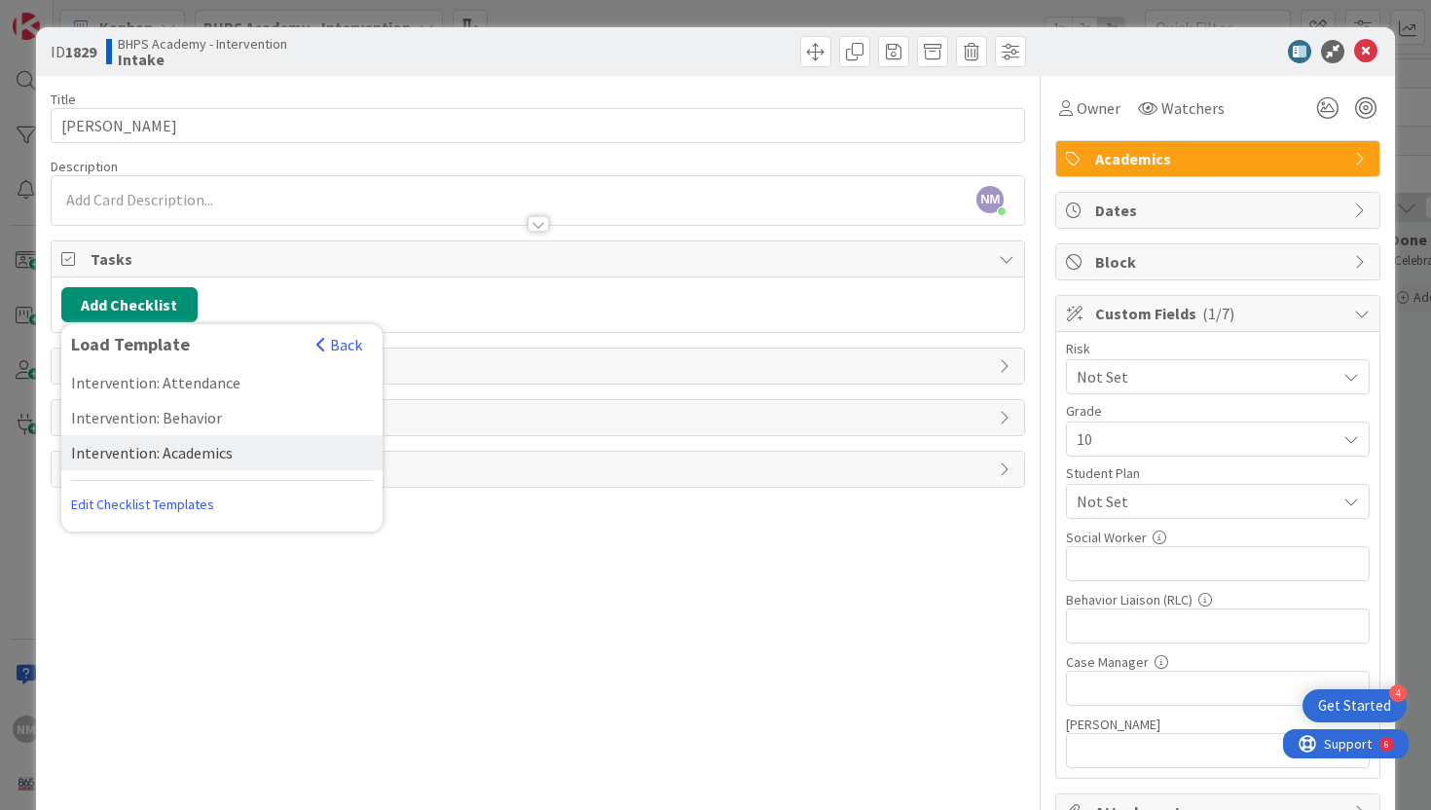
click at [181, 458] on div "Intervention: Academics" at bounding box center [221, 452] width 321 height 35
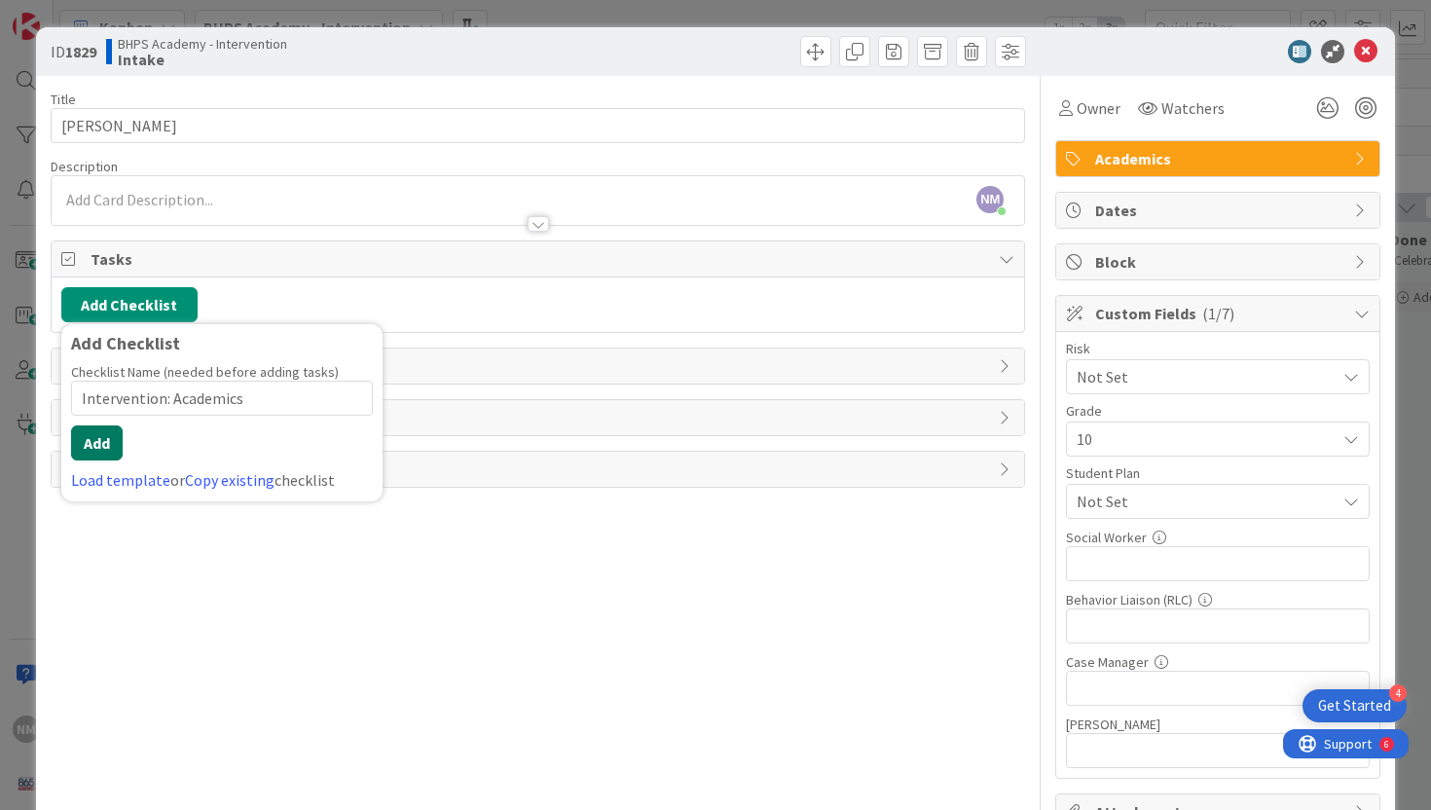
click at [92, 443] on button "Add" at bounding box center [97, 443] width 52 height 35
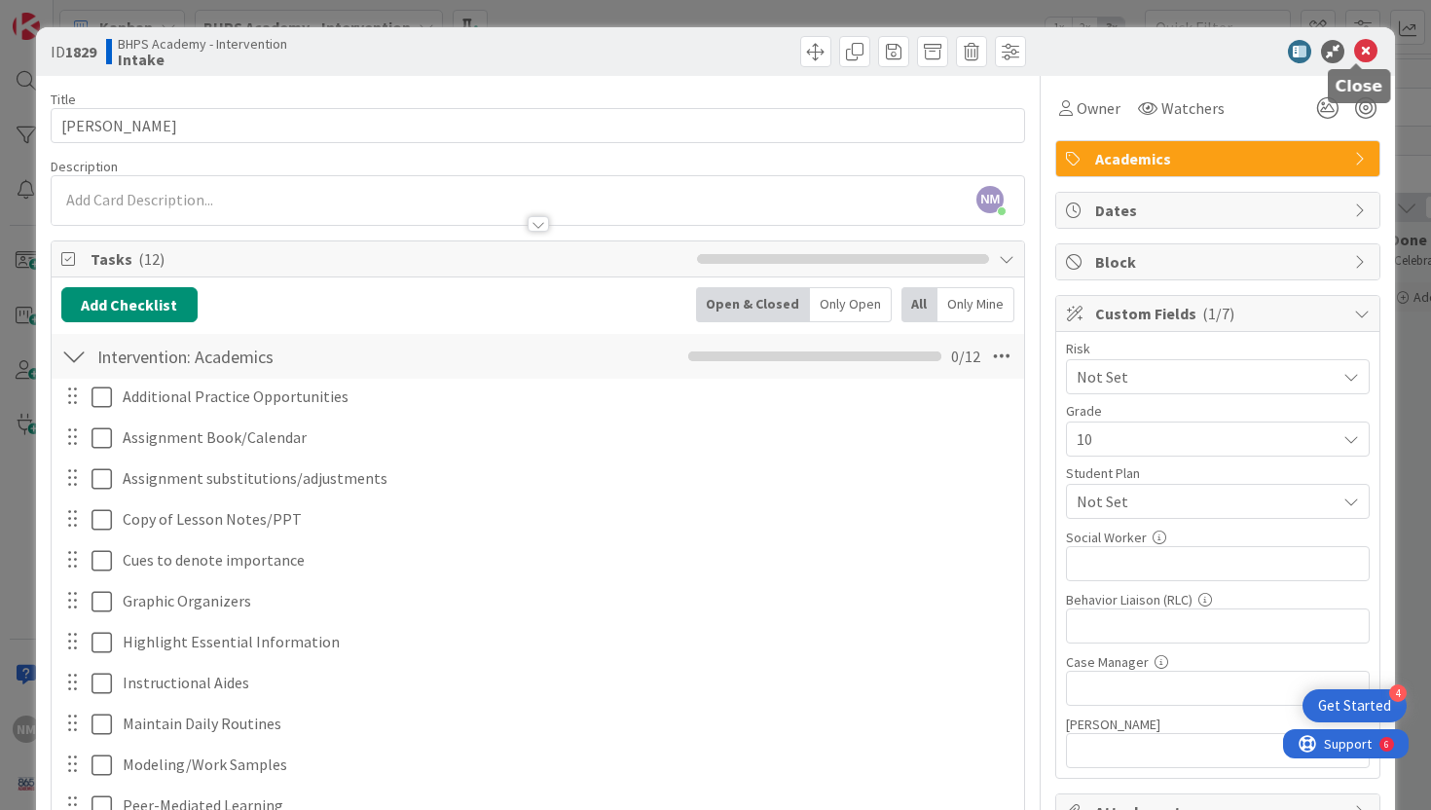
click at [1360, 54] on icon at bounding box center [1365, 51] width 23 height 23
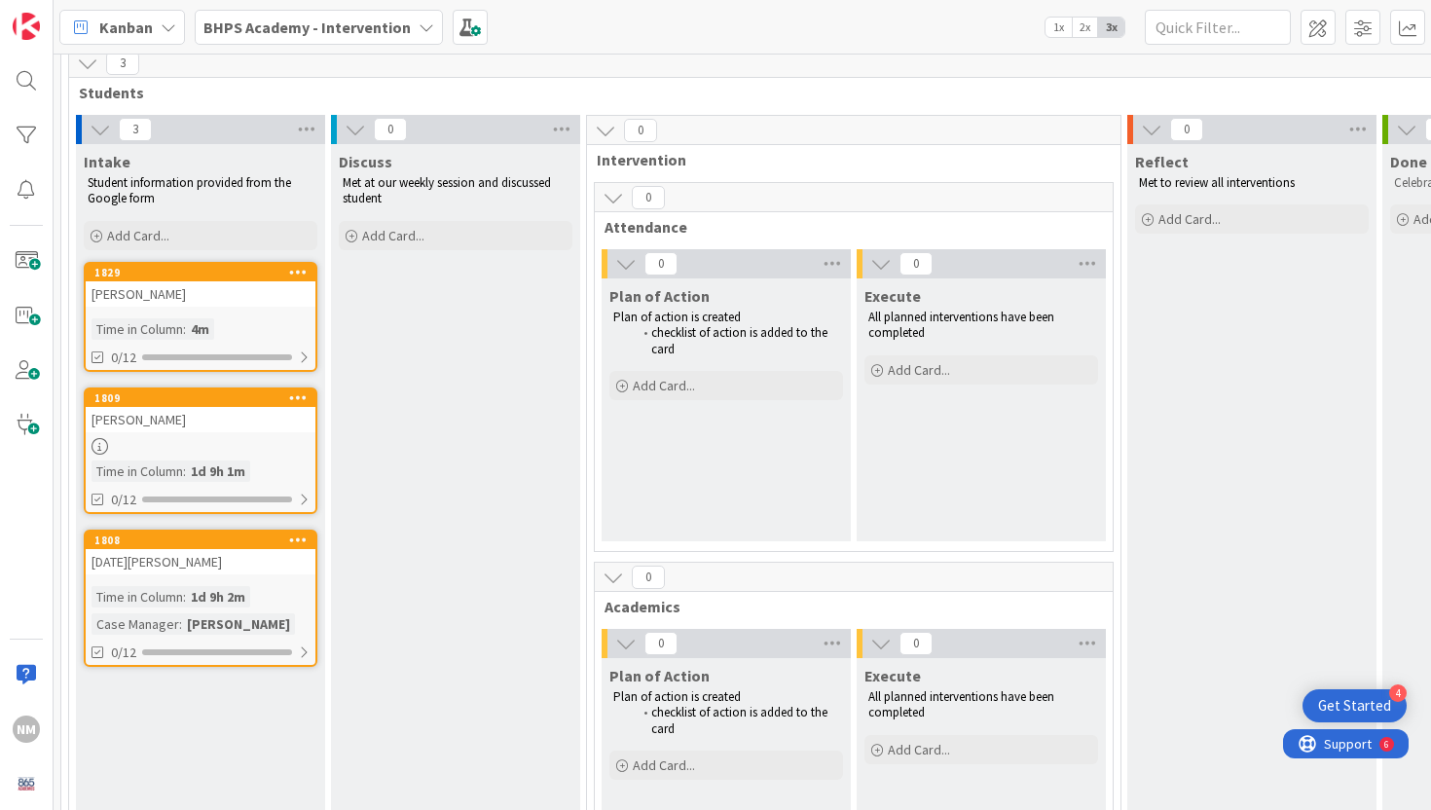
click at [207, 283] on div "[PERSON_NAME]" at bounding box center [201, 293] width 230 height 25
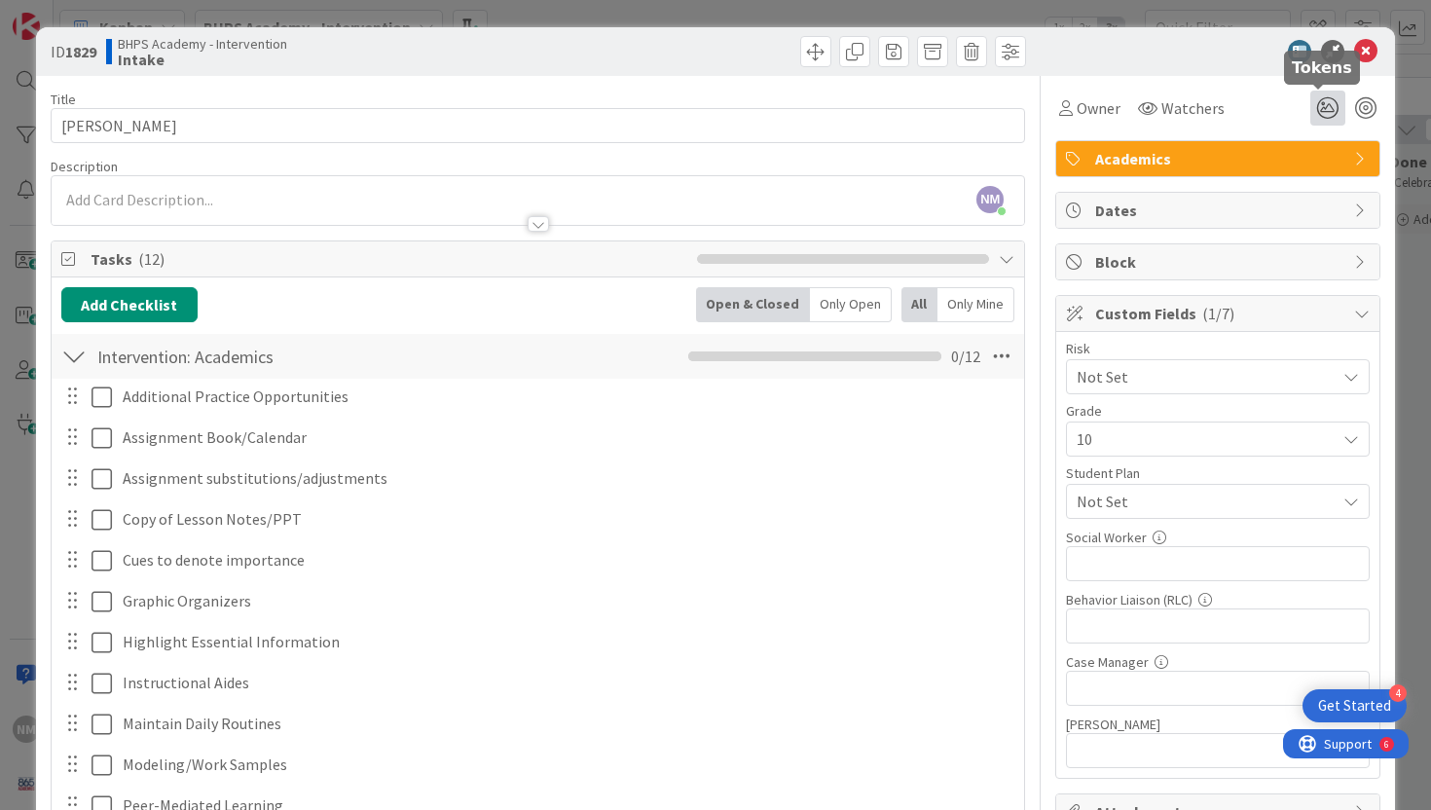
click at [1324, 104] on icon at bounding box center [1328, 108] width 35 height 35
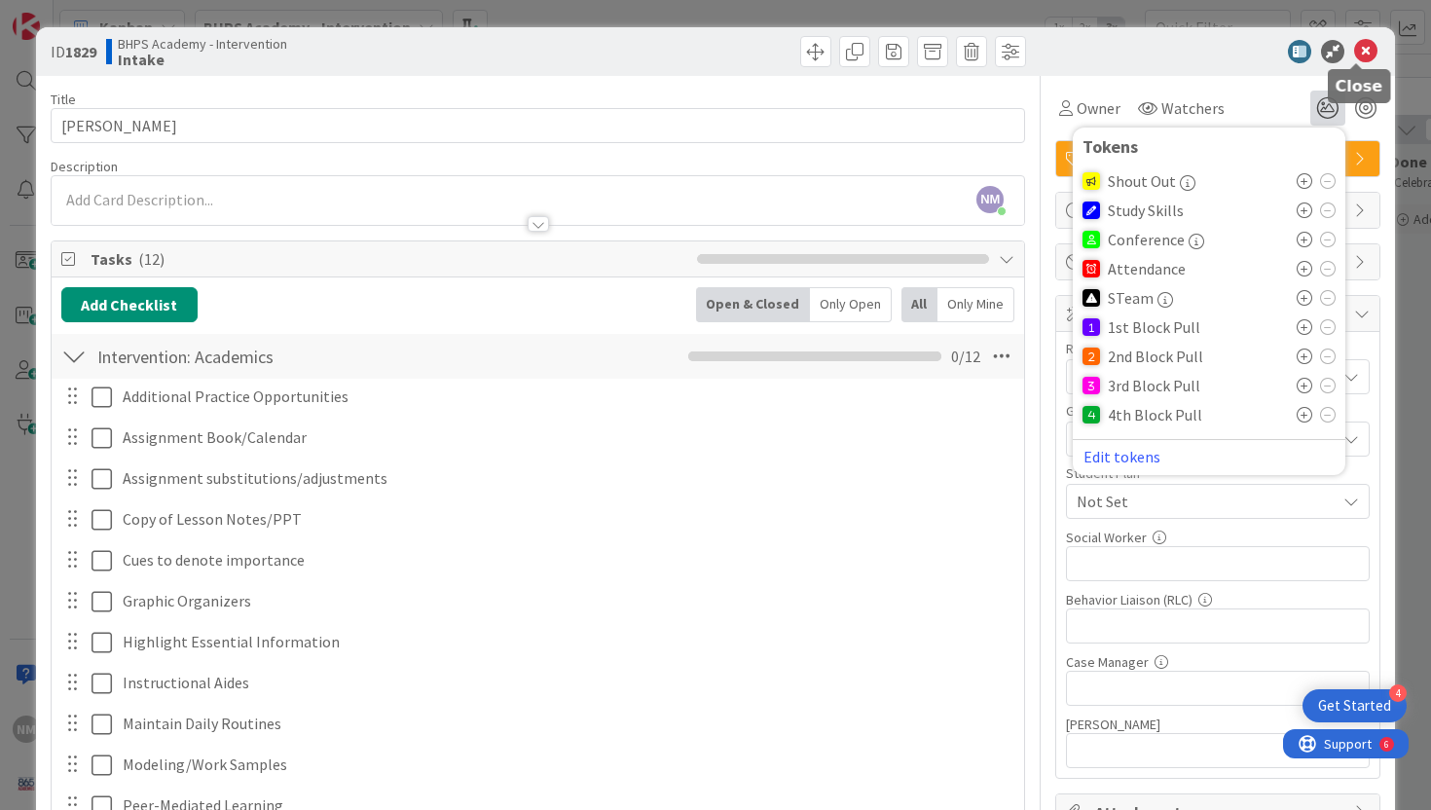
click at [1359, 55] on icon at bounding box center [1365, 51] width 23 height 23
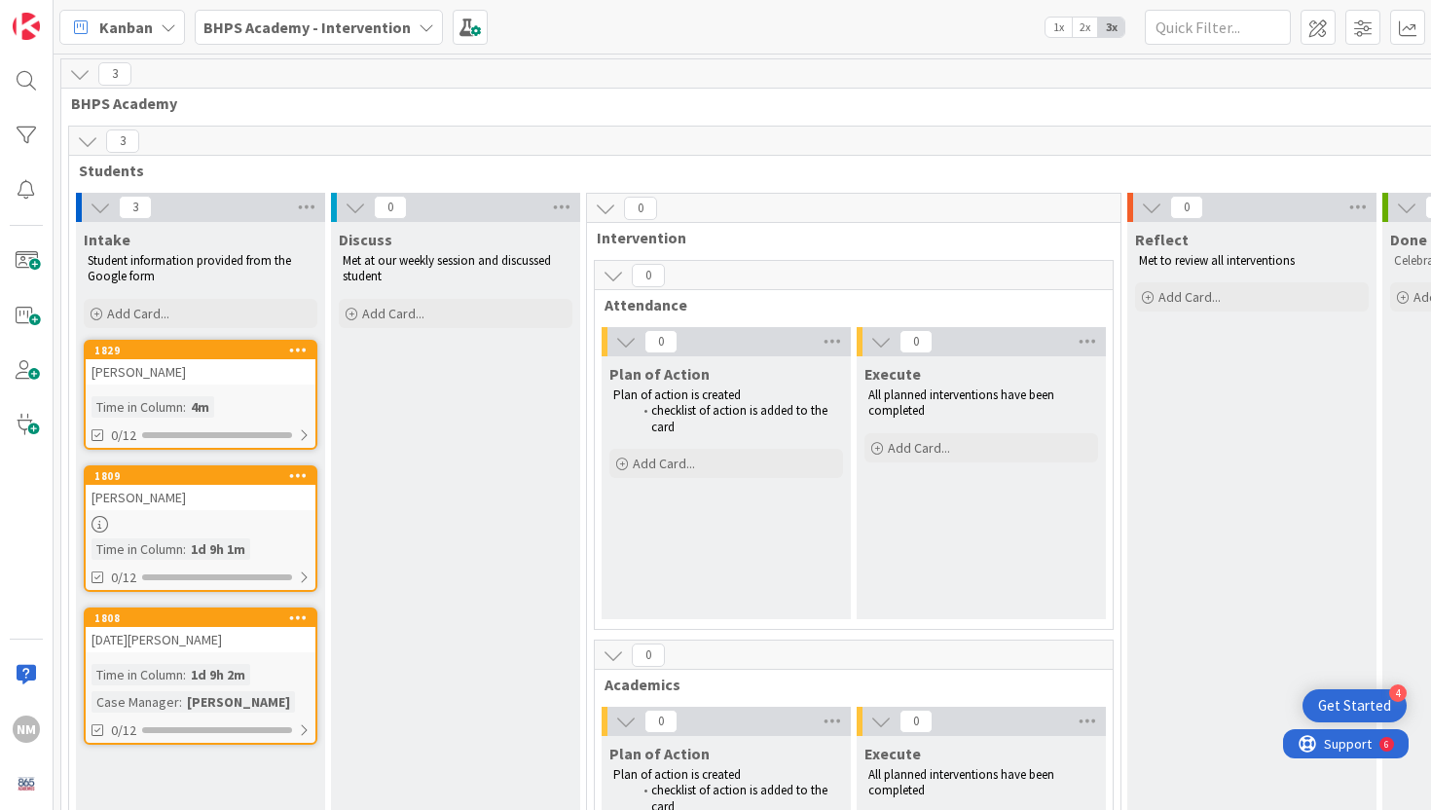
click at [601, 211] on icon at bounding box center [605, 208] width 21 height 21
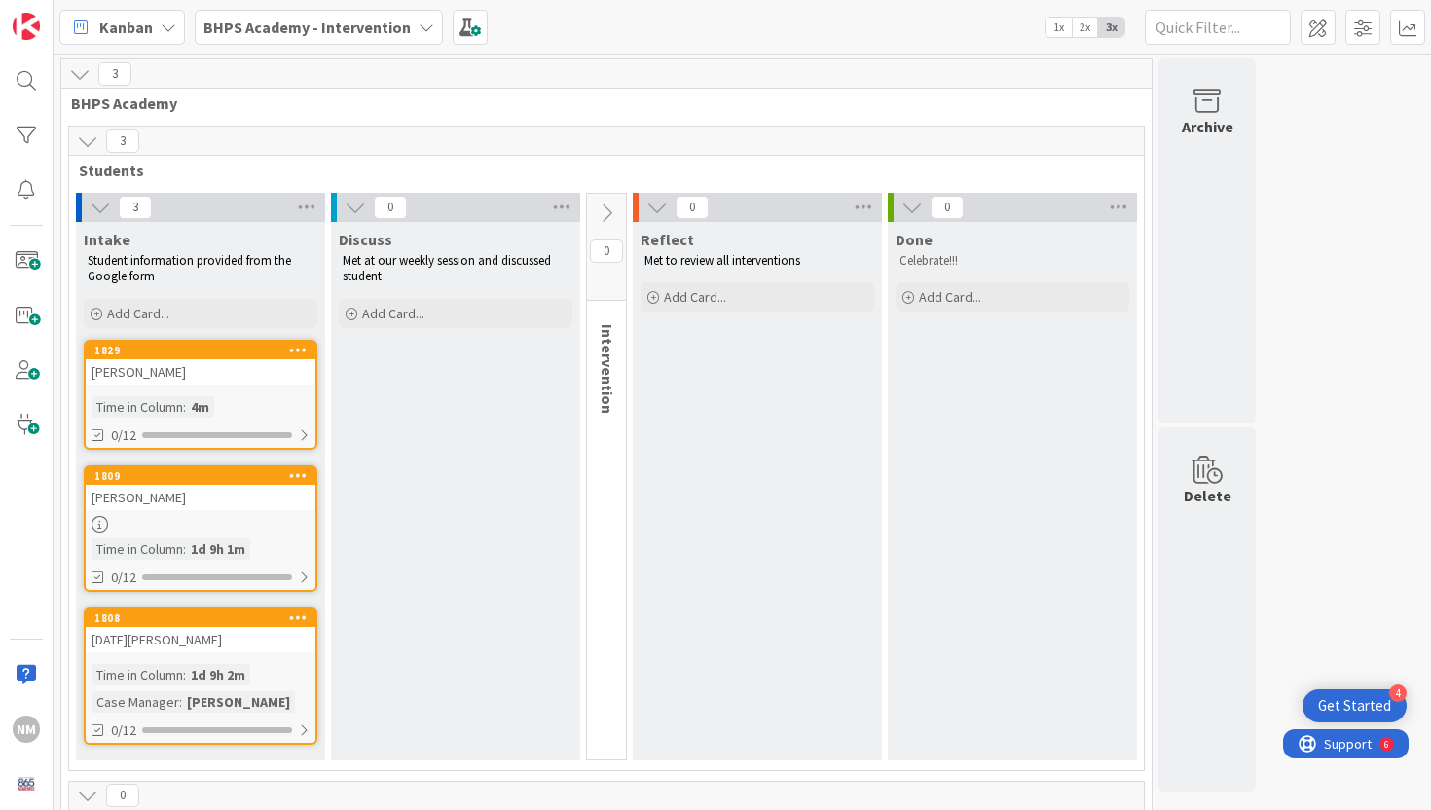
click at [601, 211] on icon at bounding box center [606, 213] width 21 height 21
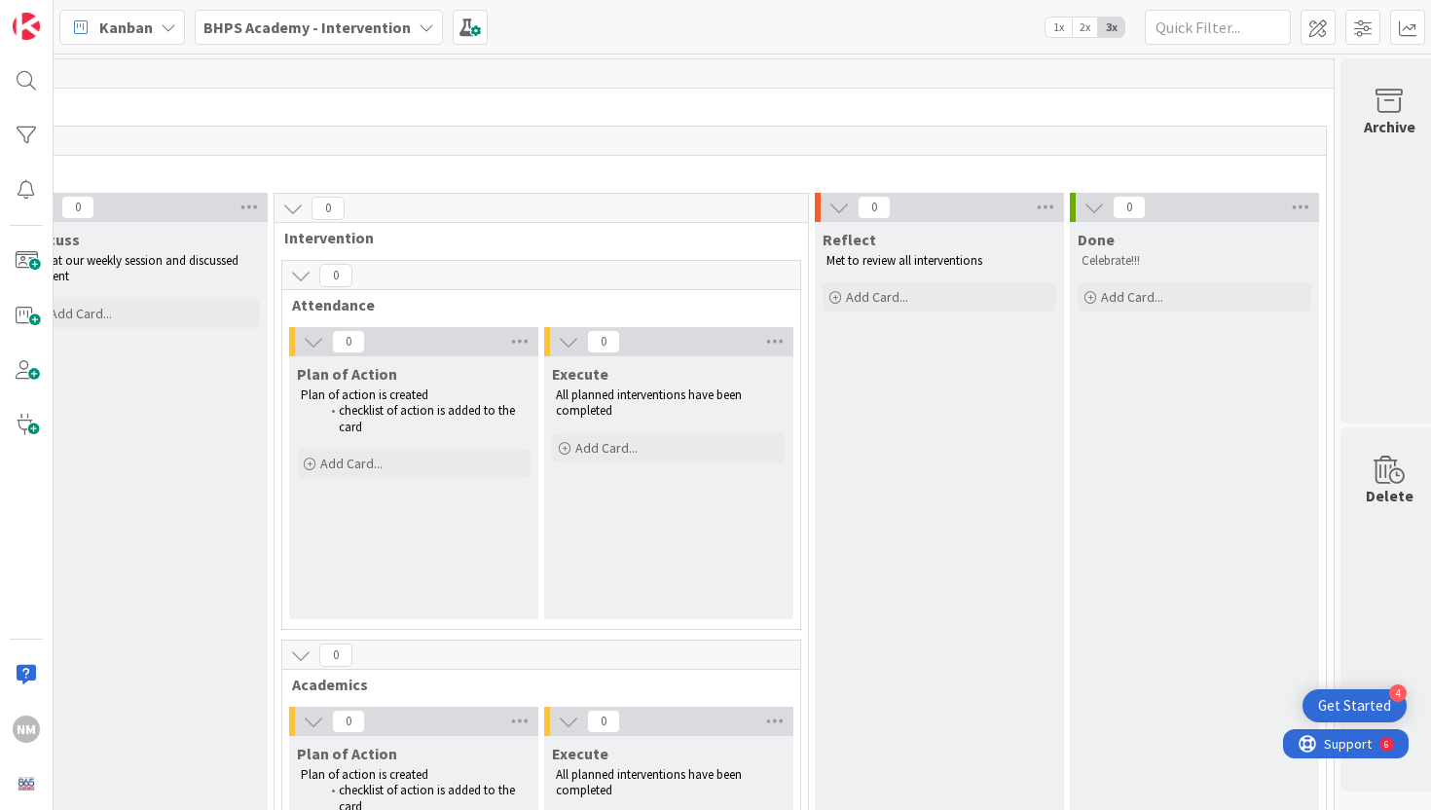
scroll to position [0, 336]
